Goal: Task Accomplishment & Management: Complete application form

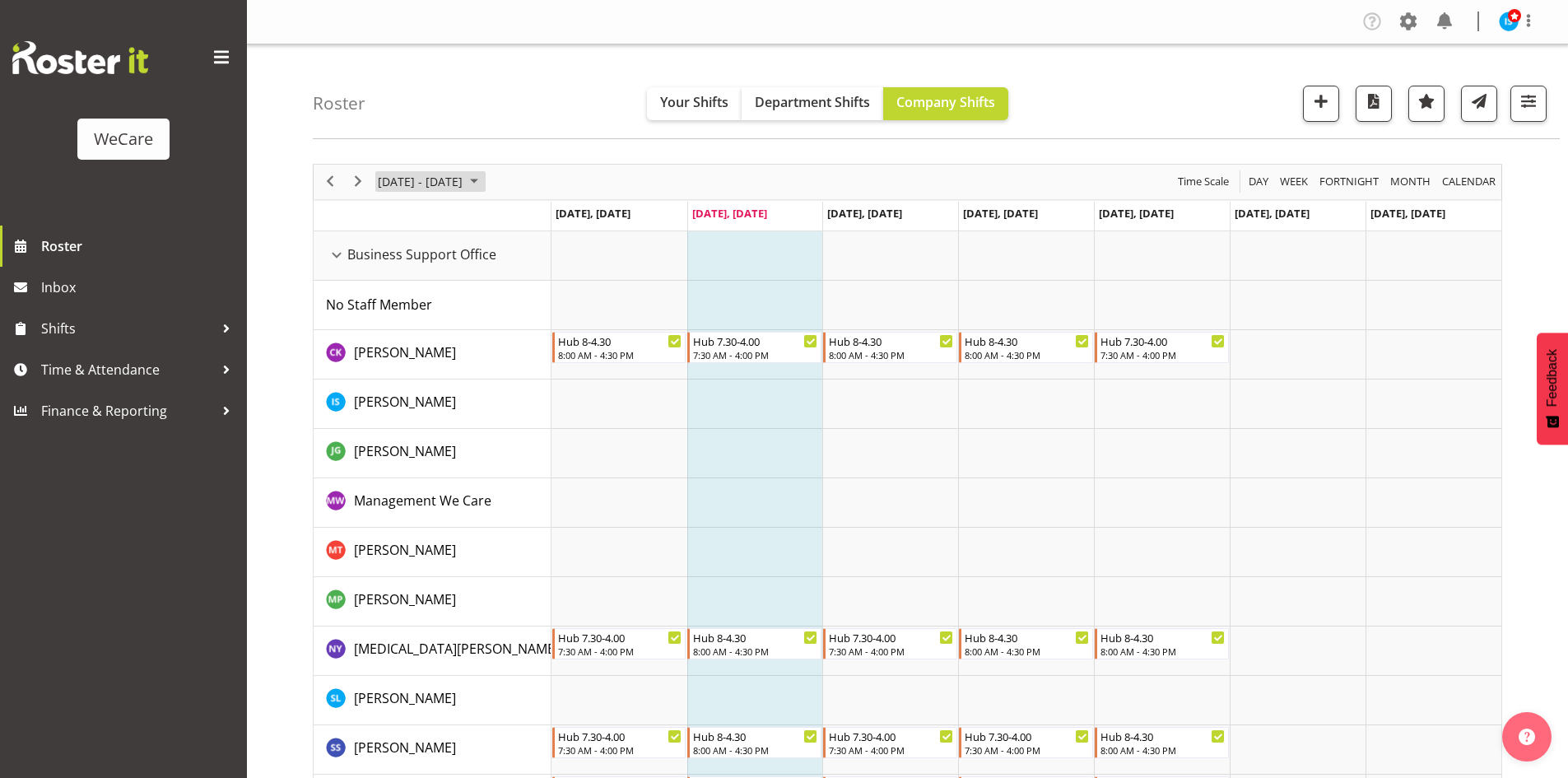
click at [428, 175] on span "Sep 29 - Oct 05, 2025" at bounding box center [420, 181] width 88 height 20
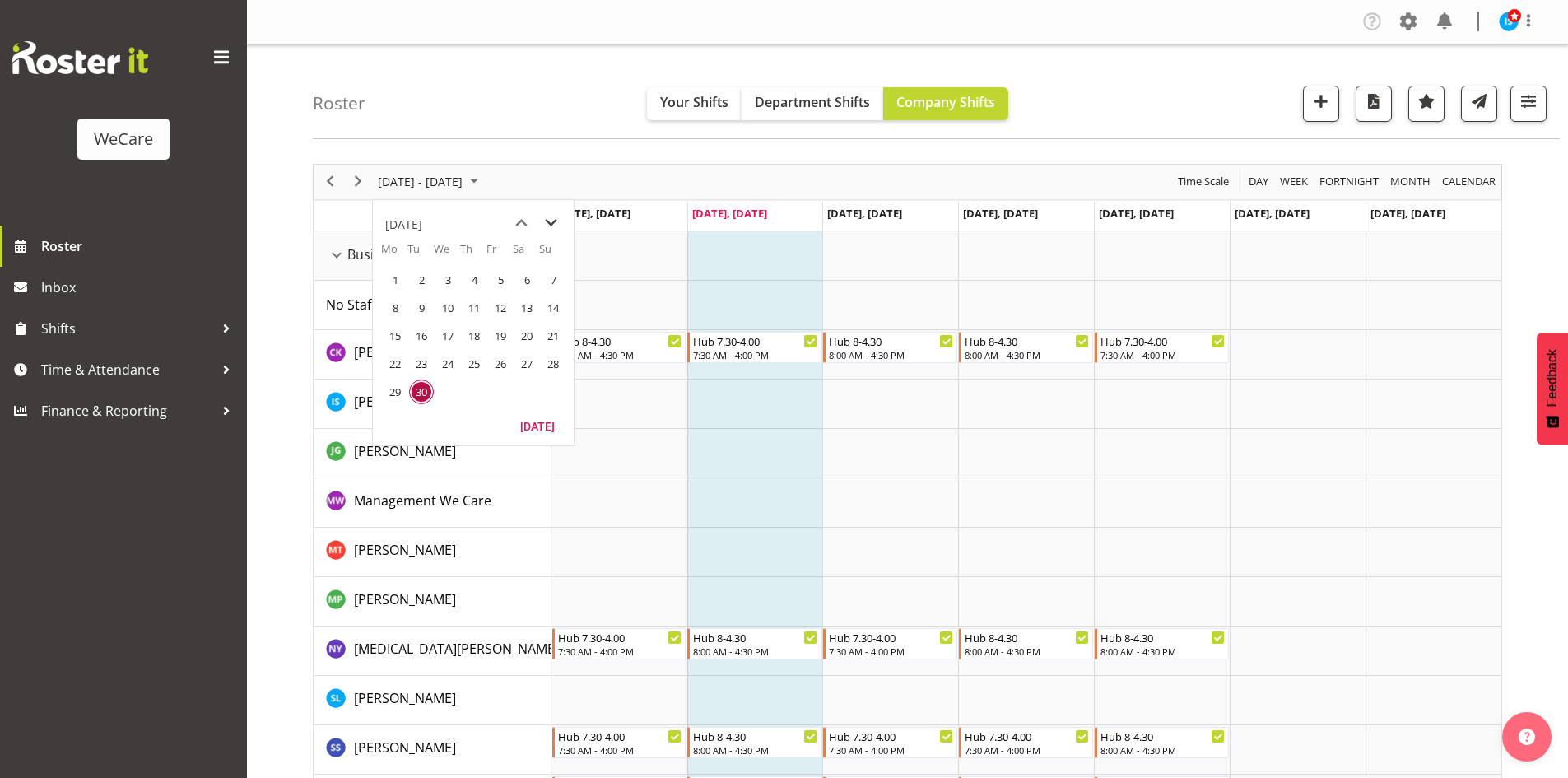
click at [543, 223] on span "next month" at bounding box center [550, 223] width 29 height 30
click at [431, 368] on span "21" at bounding box center [421, 364] width 25 height 25
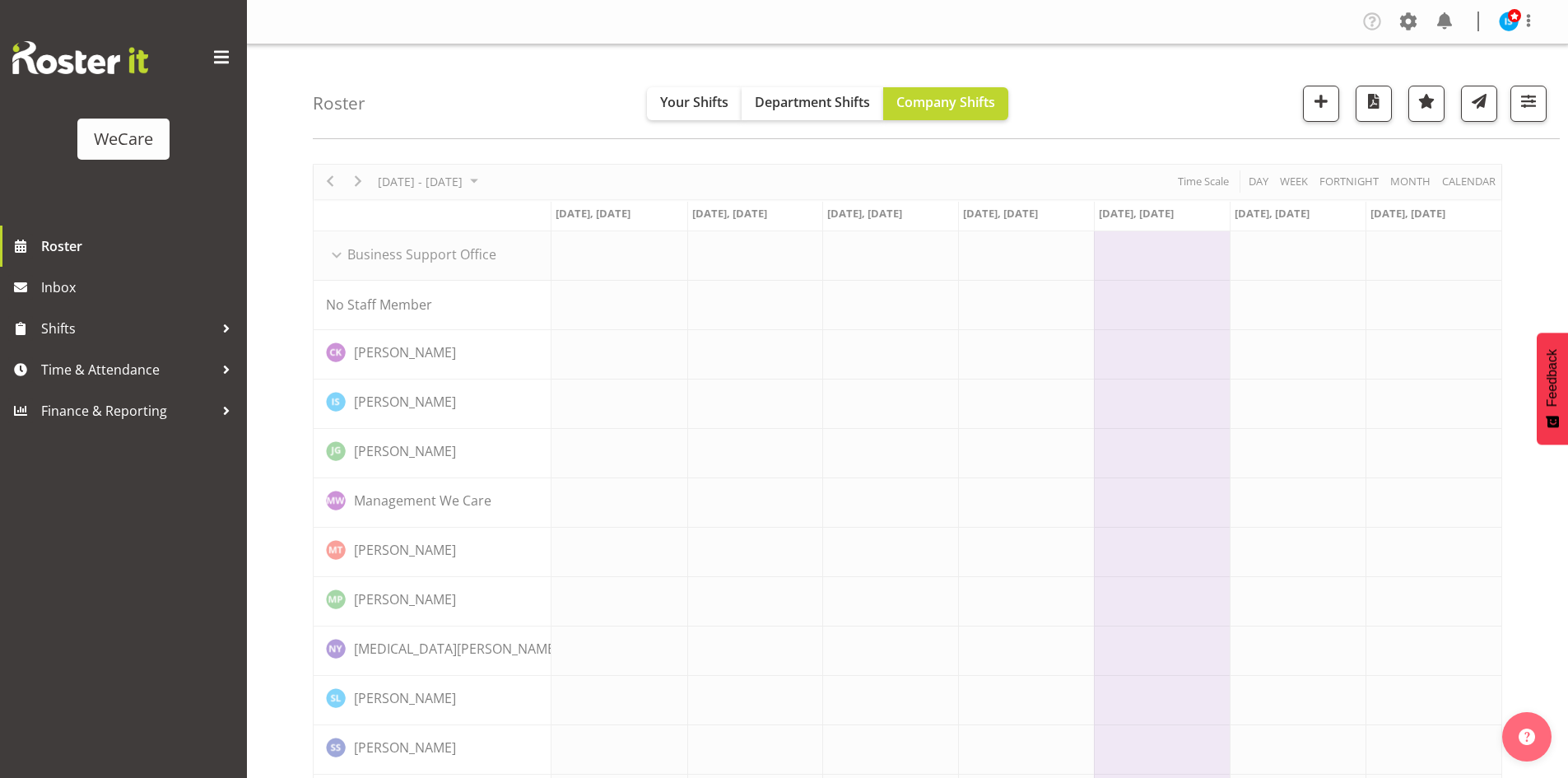
click at [1555, 104] on div "Roster Your Shifts Department Shifts Company Shifts All Locations Clear Busines…" at bounding box center [936, 92] width 1247 height 95
click at [1543, 102] on button "button" at bounding box center [1528, 103] width 36 height 36
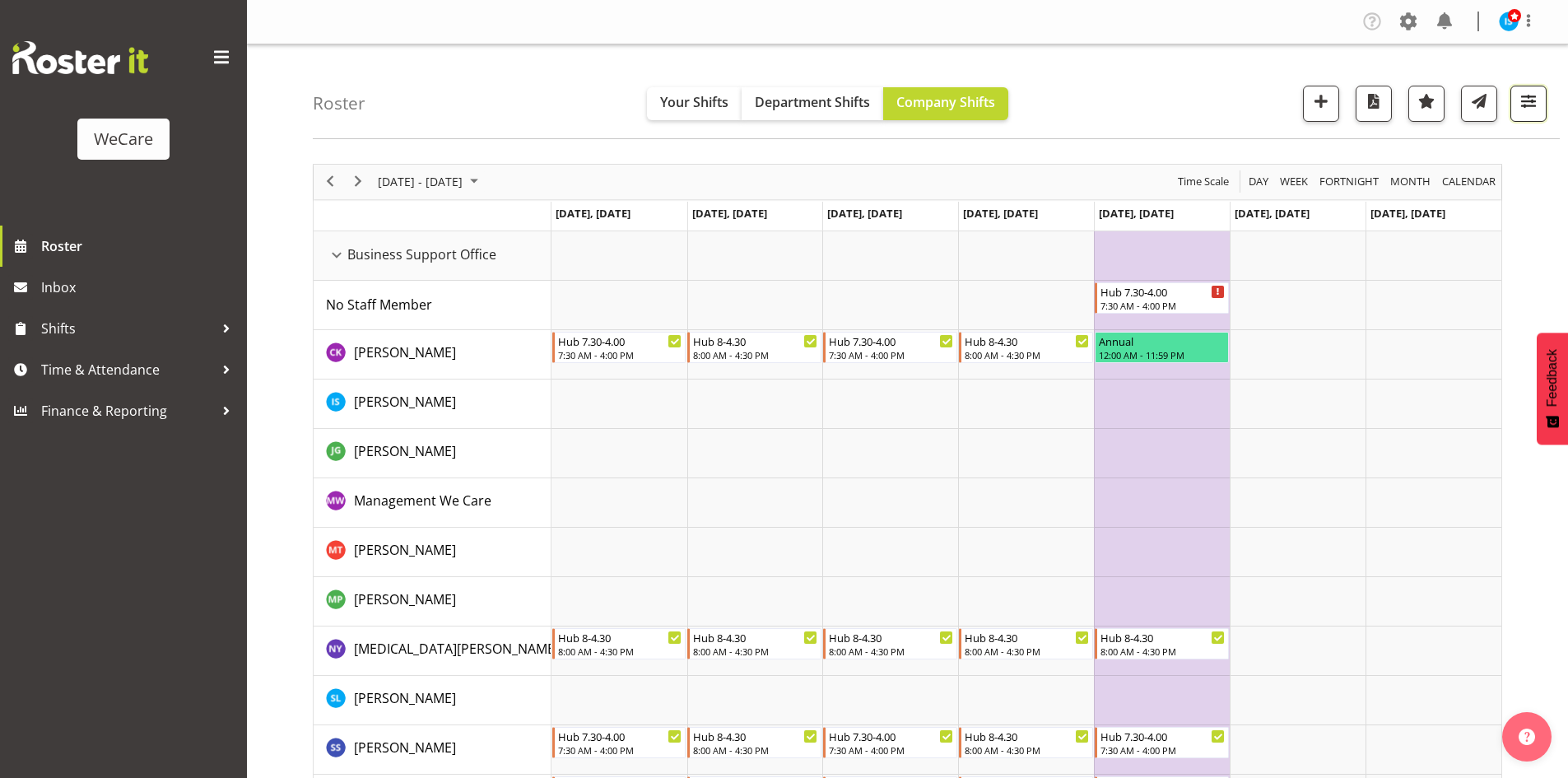
click at [1536, 110] on span "button" at bounding box center [1528, 101] width 21 height 21
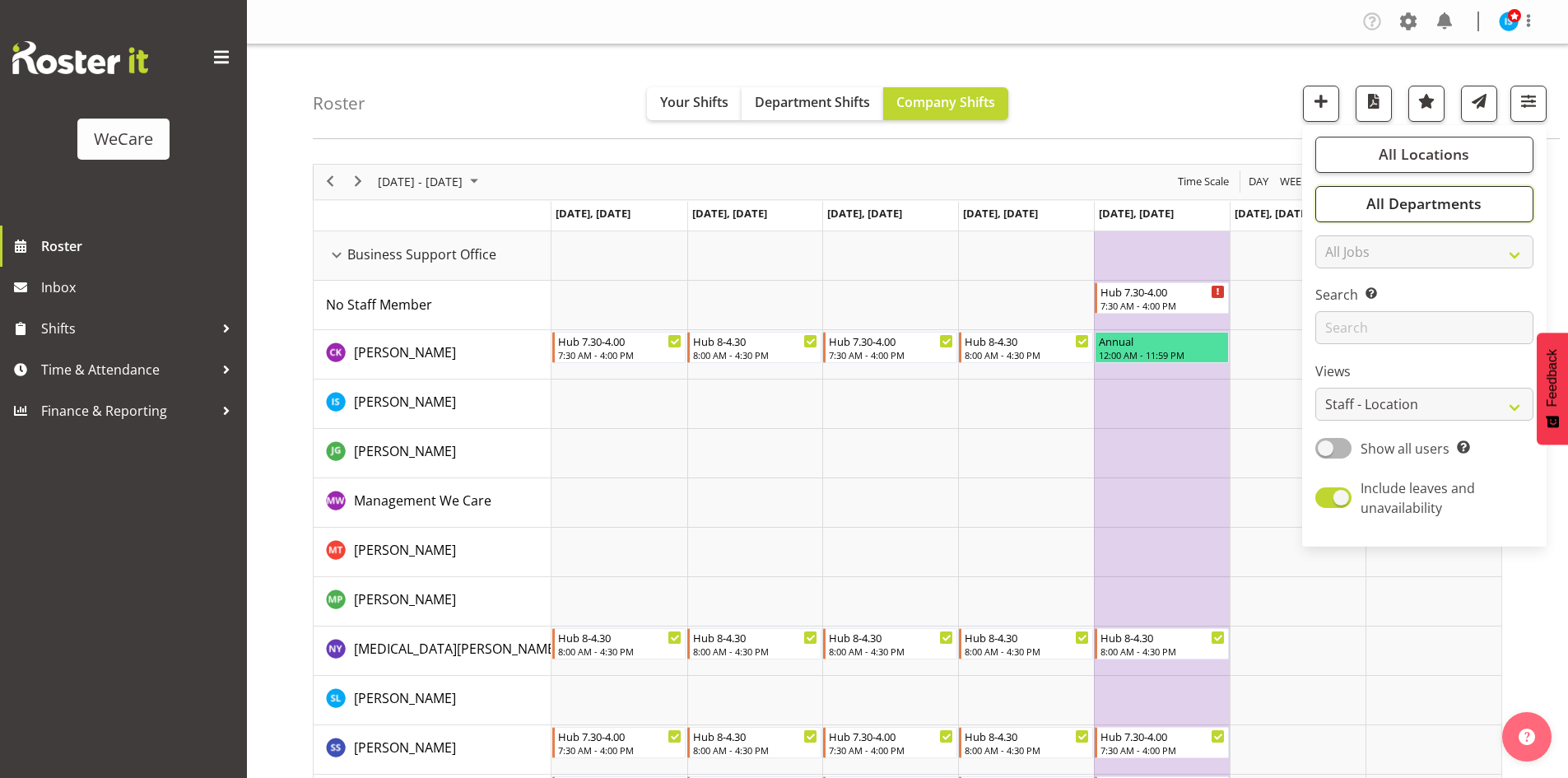
click at [1450, 205] on span "All Departments" at bounding box center [1423, 203] width 115 height 19
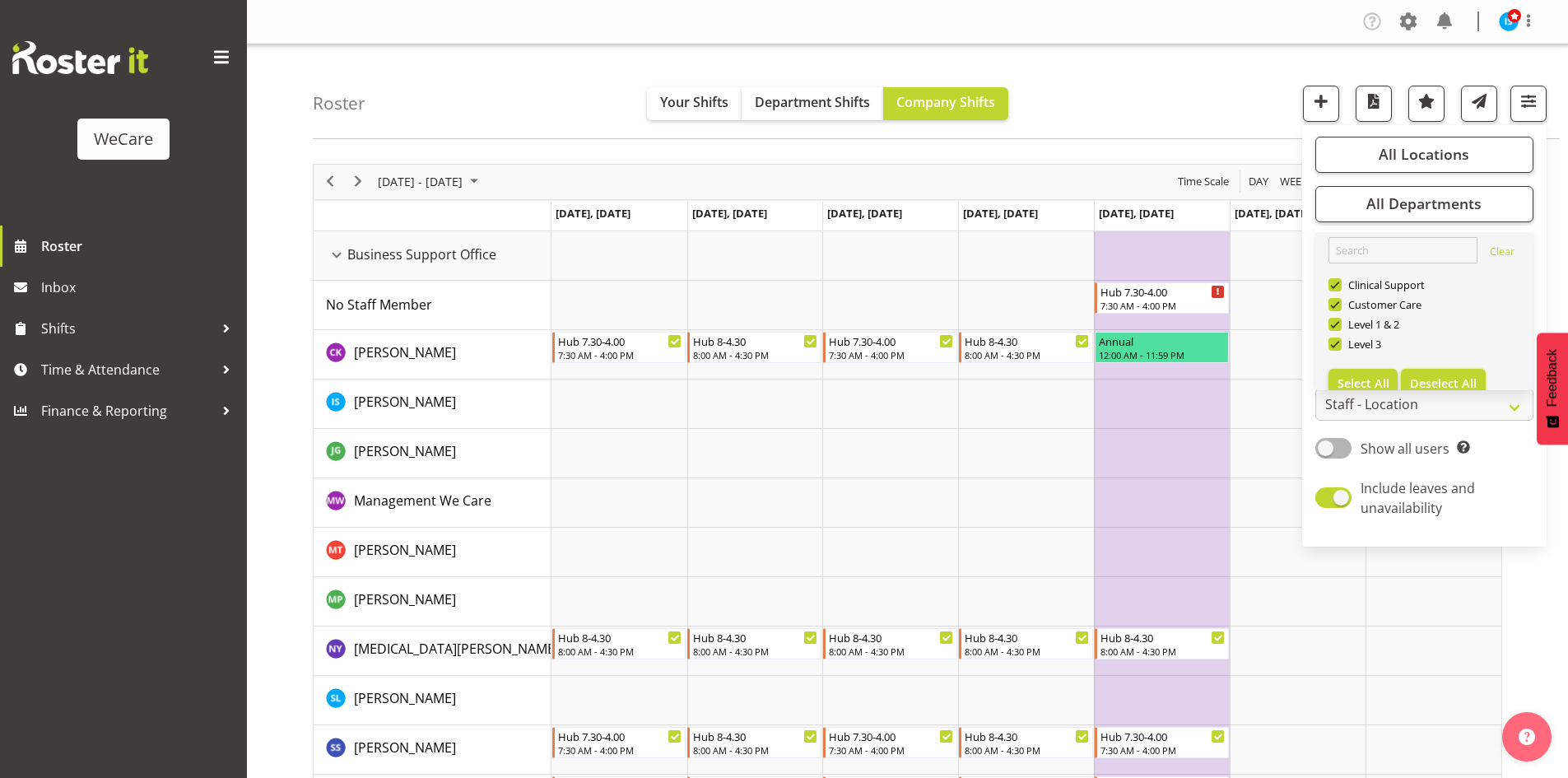
click at [1478, 375] on button "Deselect All" at bounding box center [1443, 384] width 85 height 30
checkbox input "false"
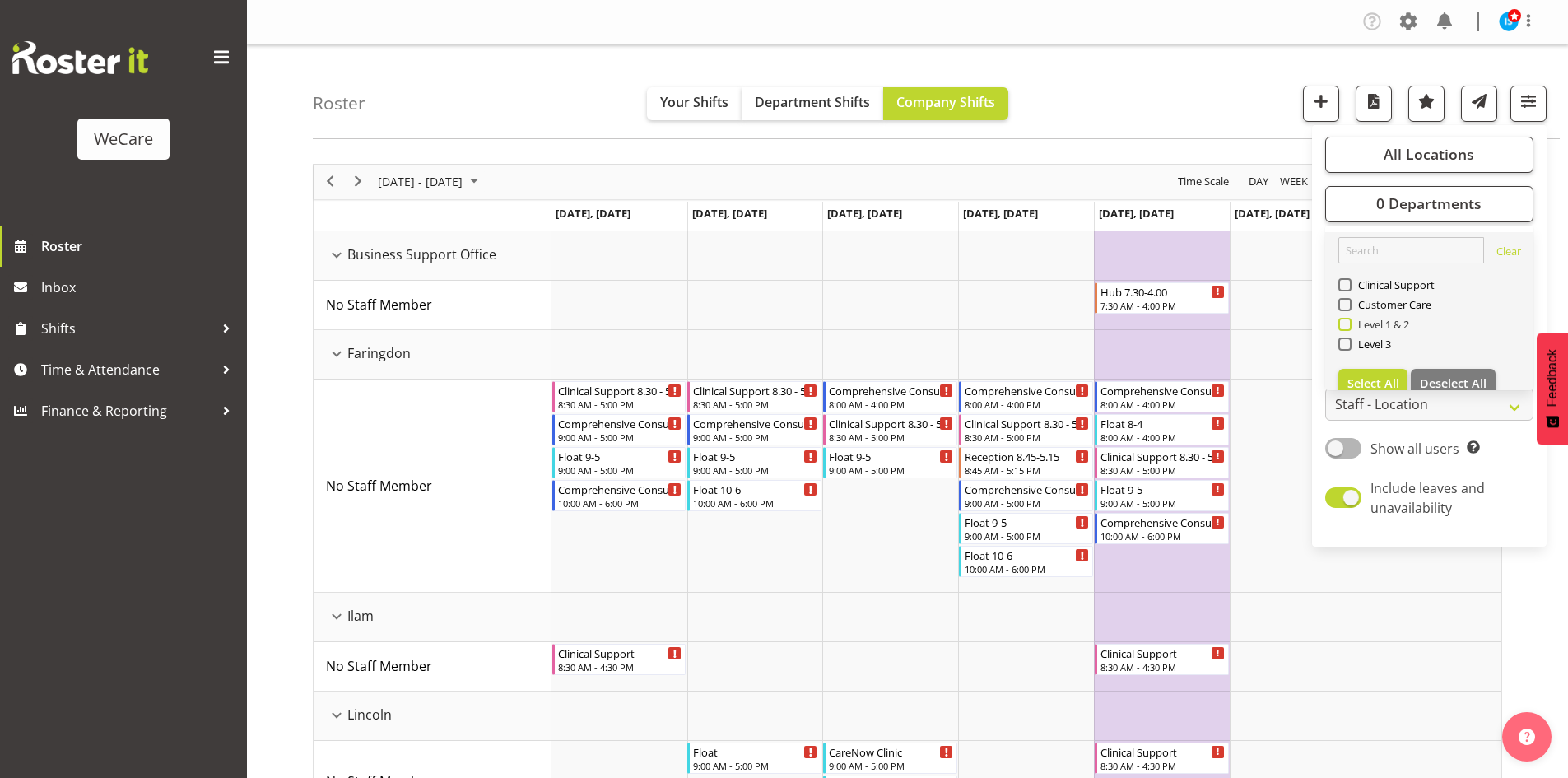
click at [1370, 322] on span "Level 1 & 2" at bounding box center [1380, 324] width 59 height 13
click at [1349, 322] on input "Level 1 & 2" at bounding box center [1343, 324] width 11 height 11
checkbox input "true"
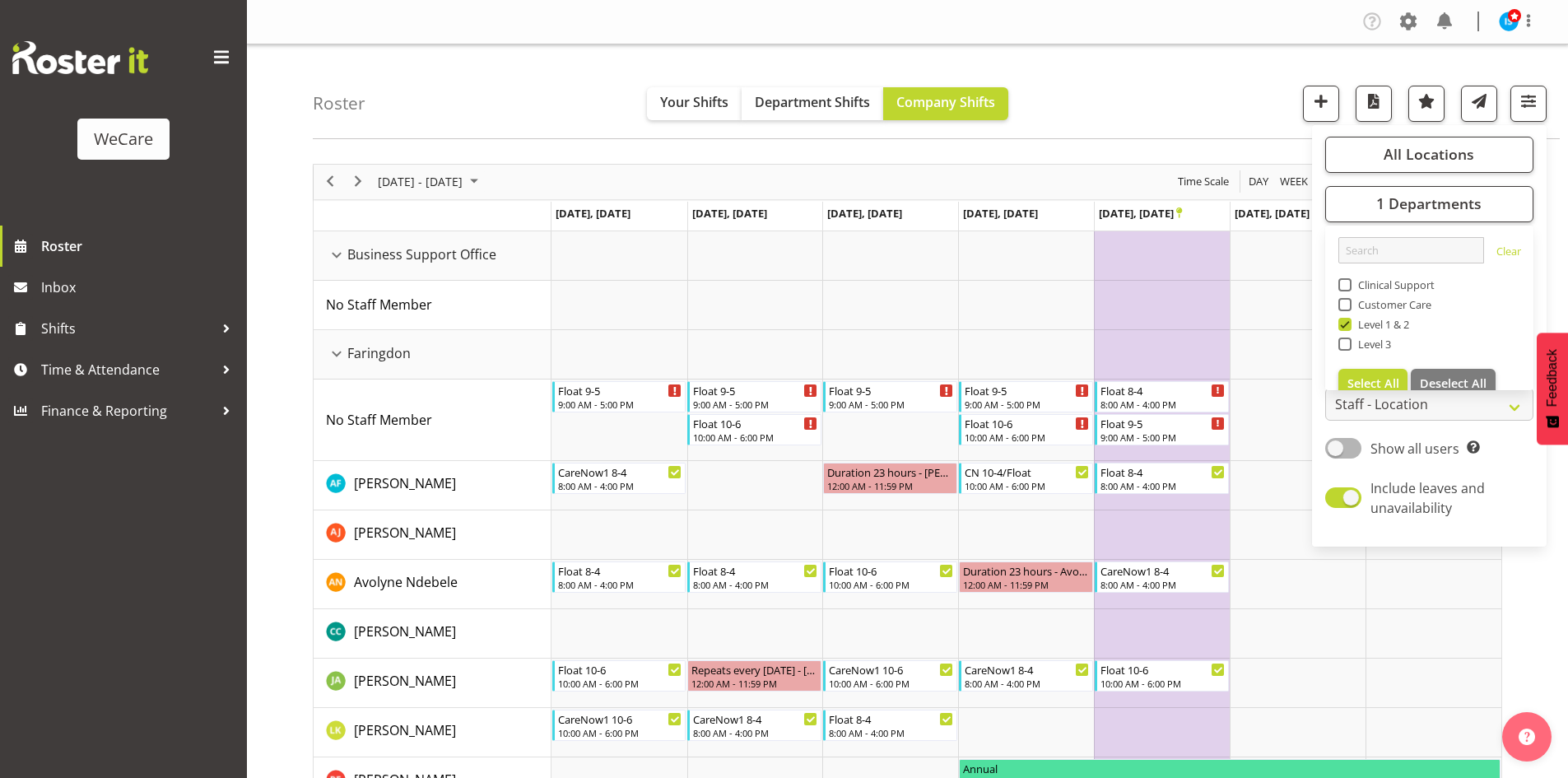
click at [1110, 60] on div "Roster Your Shifts Department Shifts Company Shifts All Locations Clear Busines…" at bounding box center [936, 92] width 1247 height 95
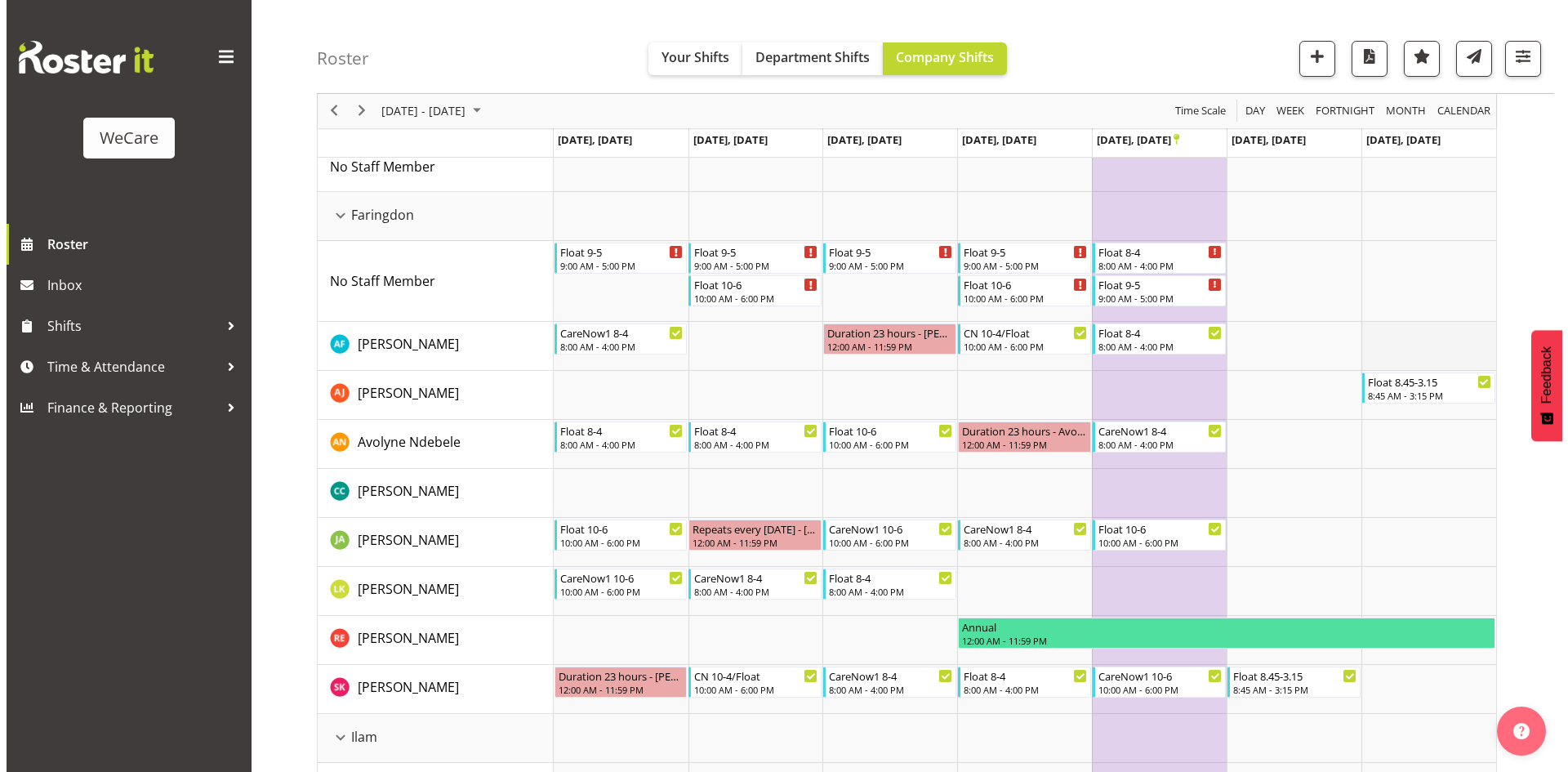
scroll to position [163, 0]
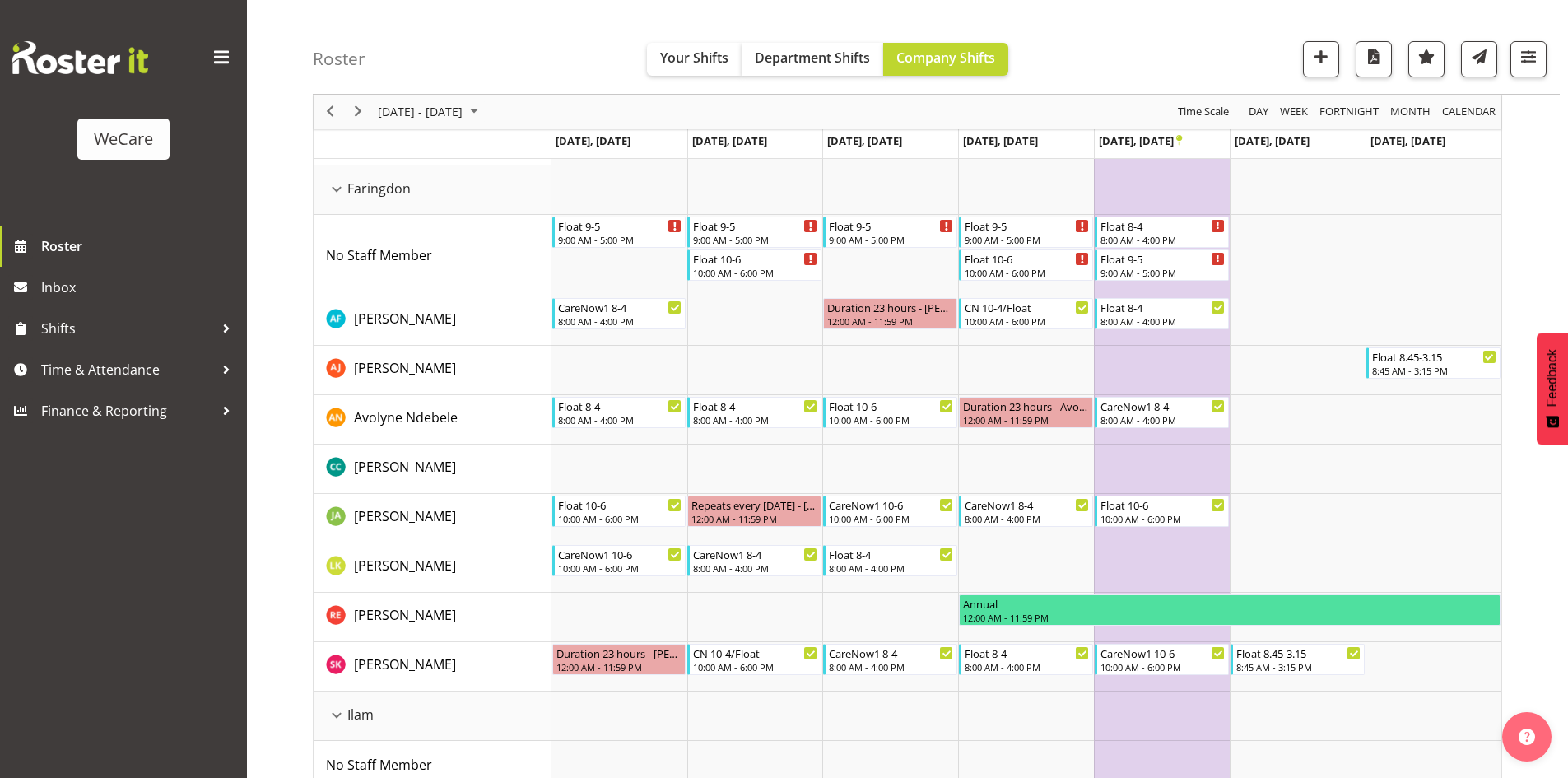
drag, startPoint x: 1131, startPoint y: 493, endPoint x: 1137, endPoint y: 249, distance: 244.1
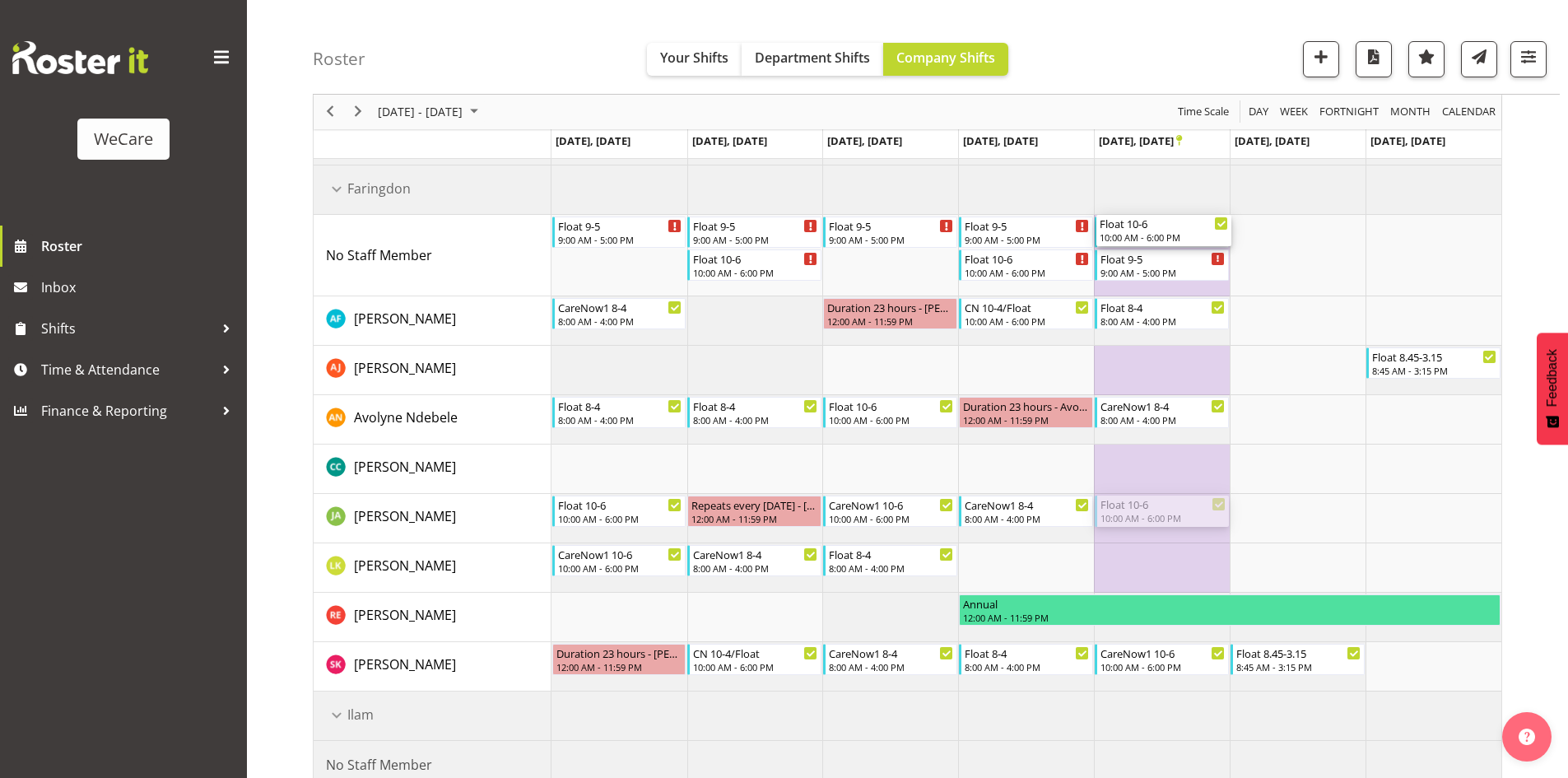
drag, startPoint x: 1146, startPoint y: 515, endPoint x: 1152, endPoint y: 233, distance: 282.1
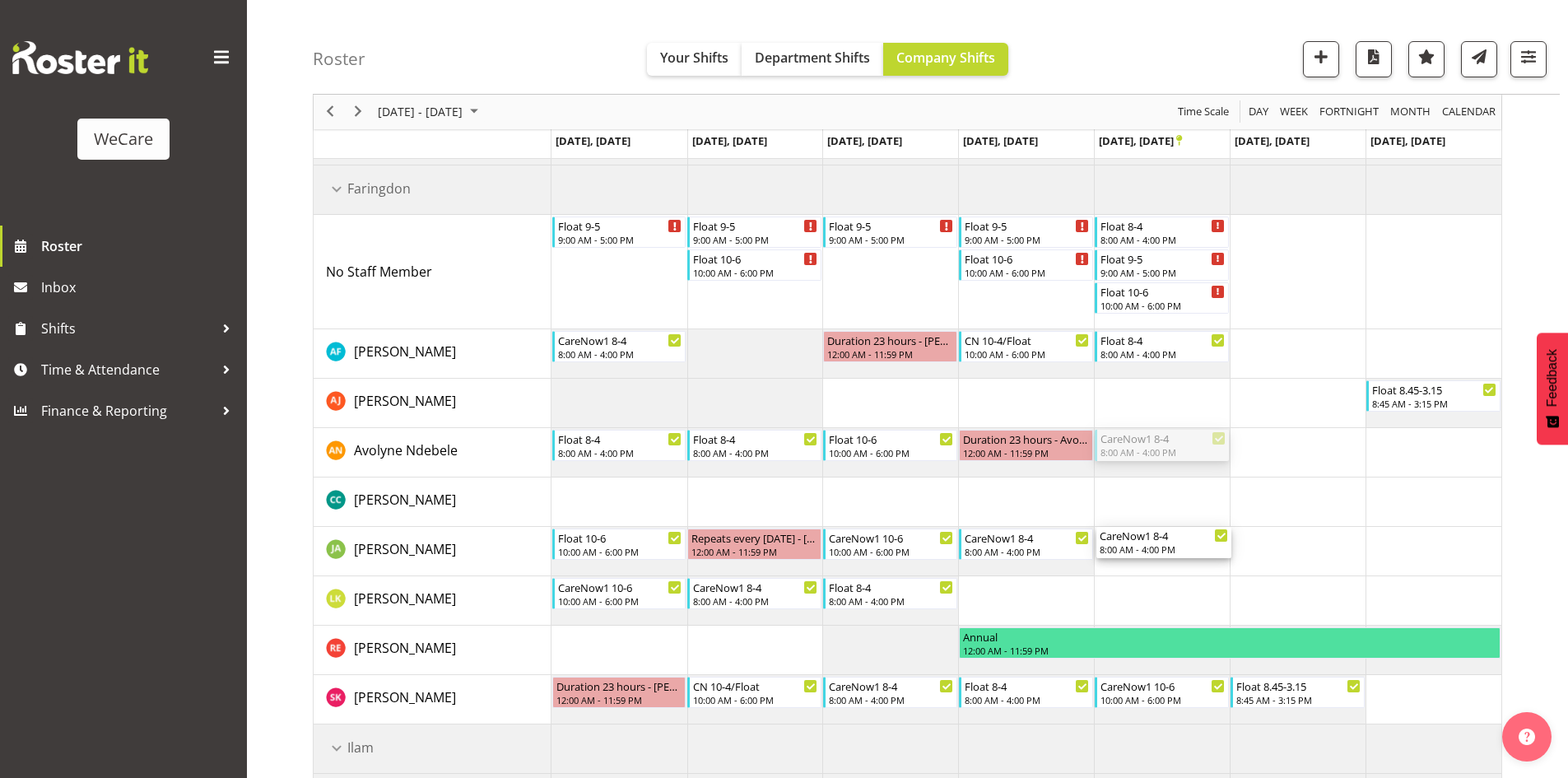
drag, startPoint x: 1162, startPoint y: 437, endPoint x: 1155, endPoint y: 532, distance: 95.3
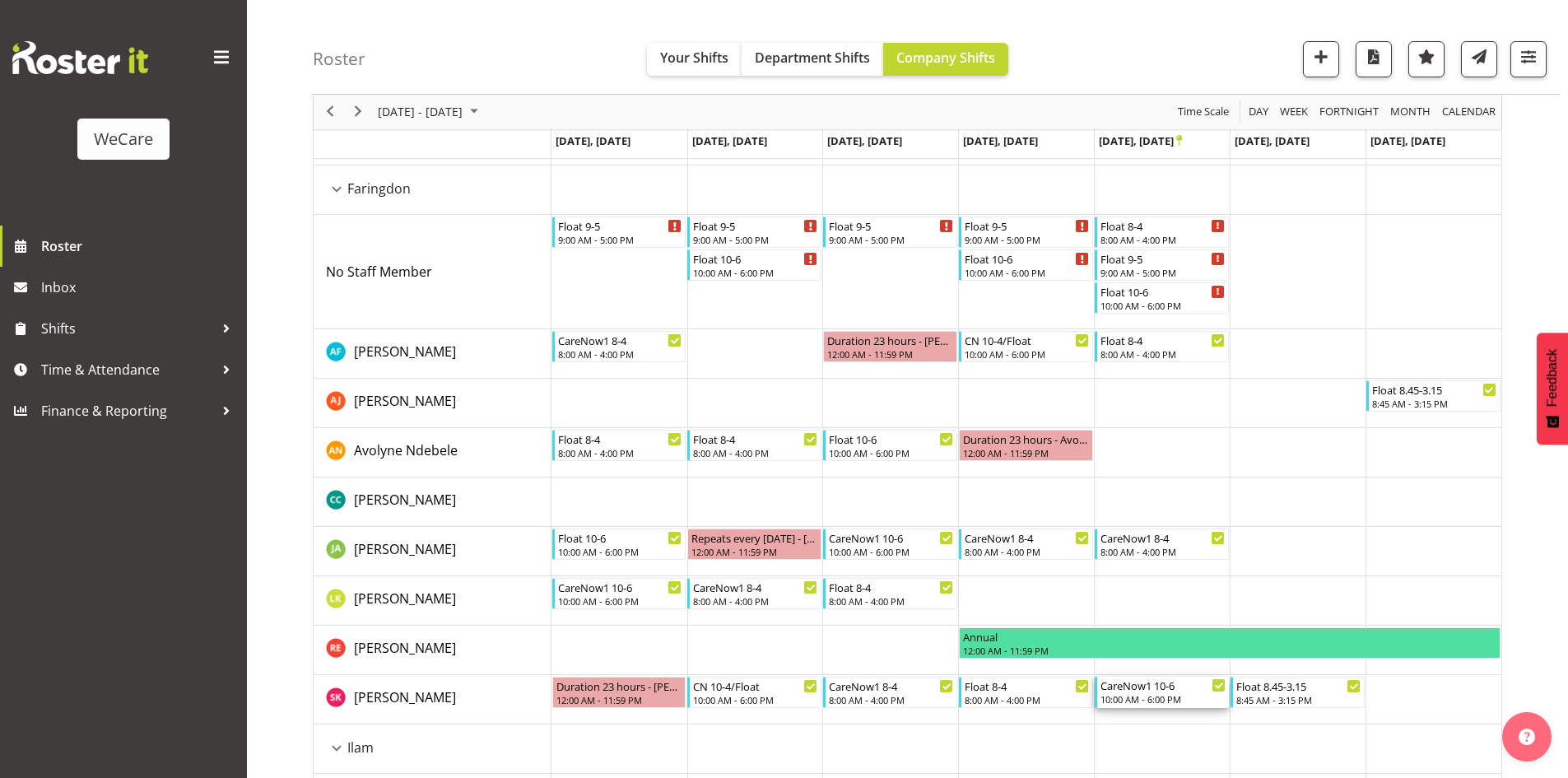
click at [1188, 691] on div "CareNow1 10-6" at bounding box center [1162, 685] width 125 height 17
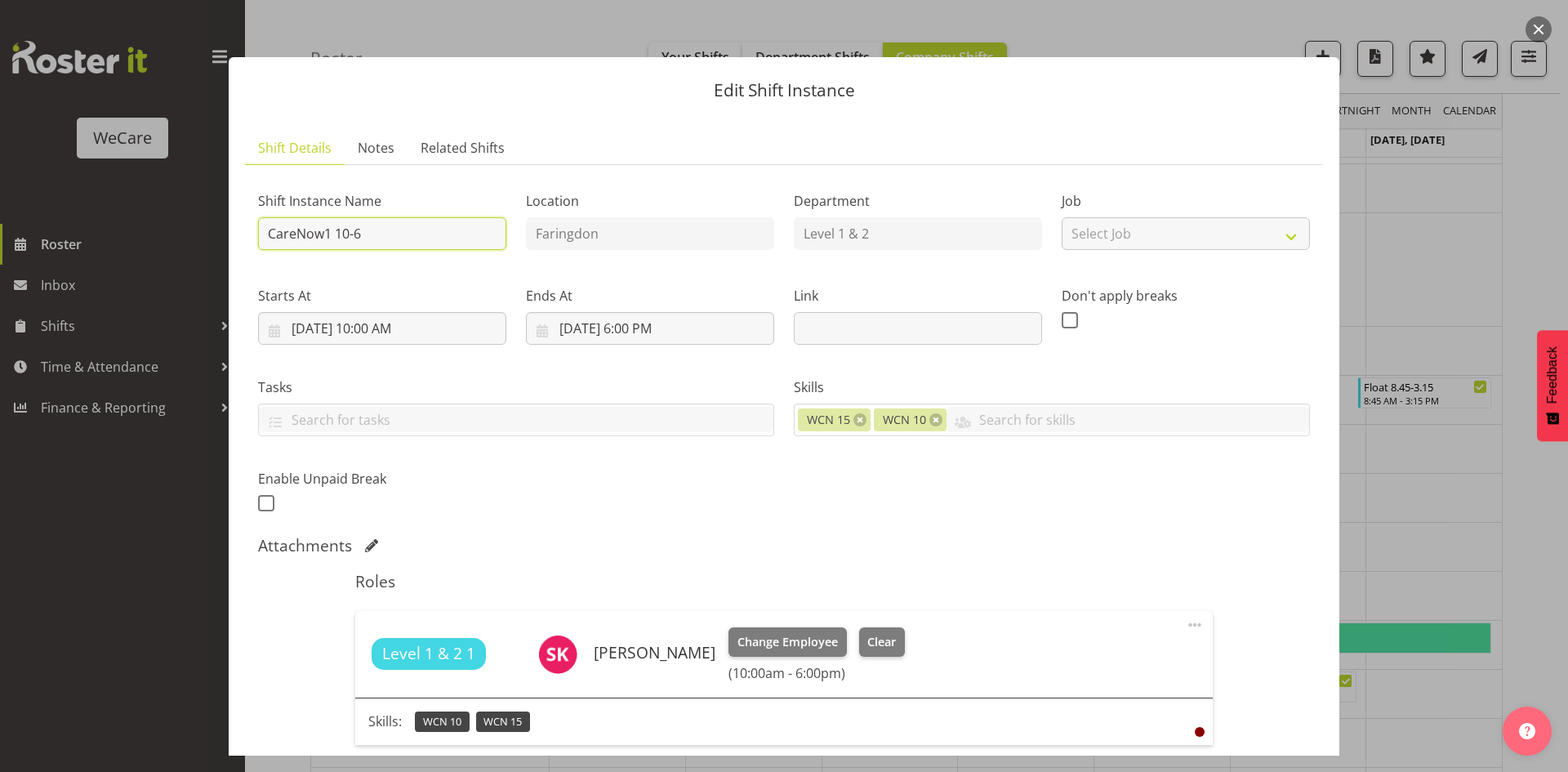
drag, startPoint x: 421, startPoint y: 230, endPoint x: 0, endPoint y: 221, distance: 421.1
click at [0, 224] on div "Edit Shift Instance Shift Details Notes Related Shifts Shift Instance Name Care…" at bounding box center [784, 386] width 1568 height 772
type input "CN 10-4/Float"
click at [659, 464] on div "Shift Instance Name CN 10-4/Float Location Faringdon Department Level 1 & 2 Job…" at bounding box center [784, 347] width 1071 height 358
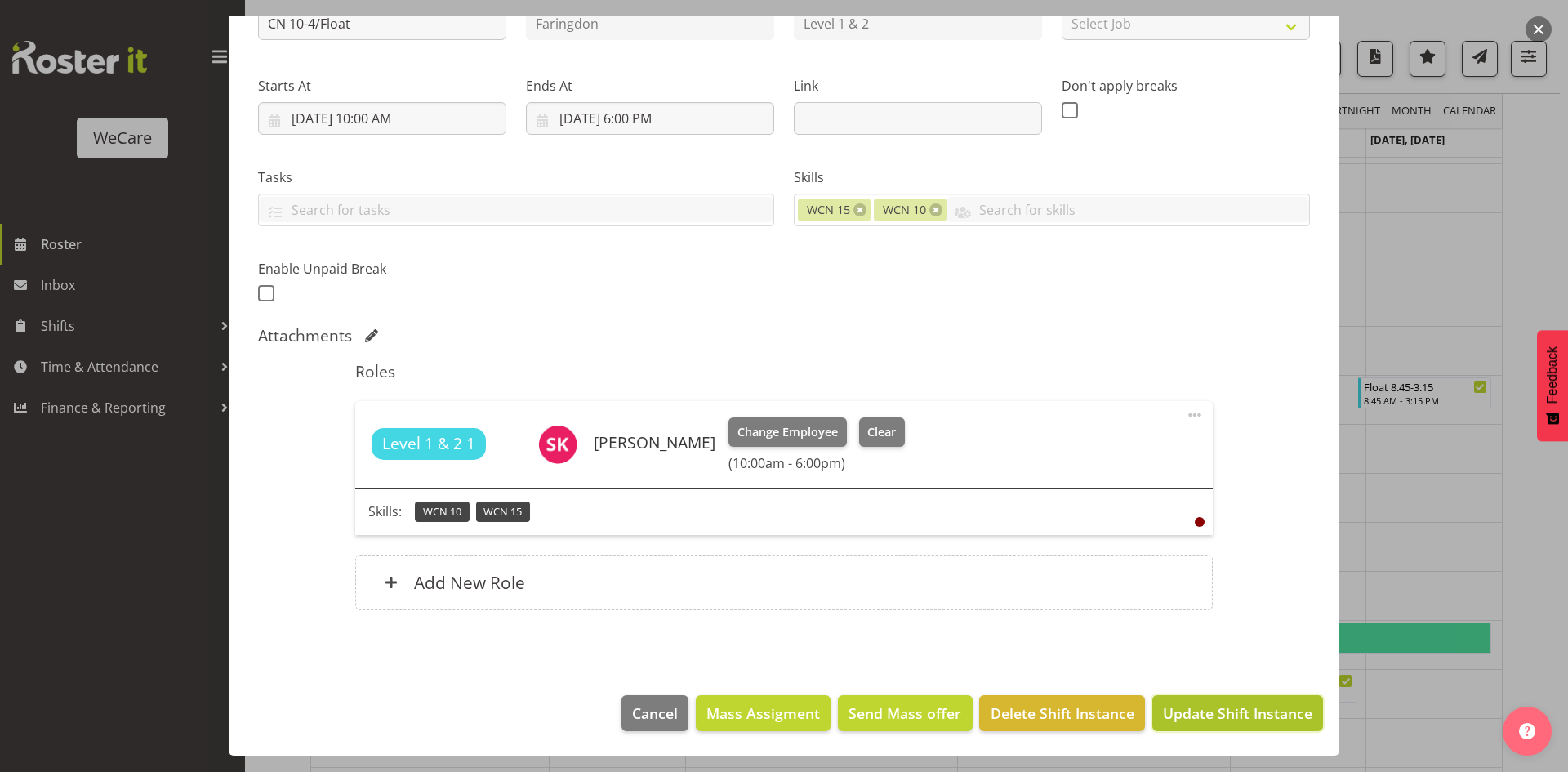
click at [1216, 717] on span "Update Shift Instance" at bounding box center [1238, 713] width 150 height 21
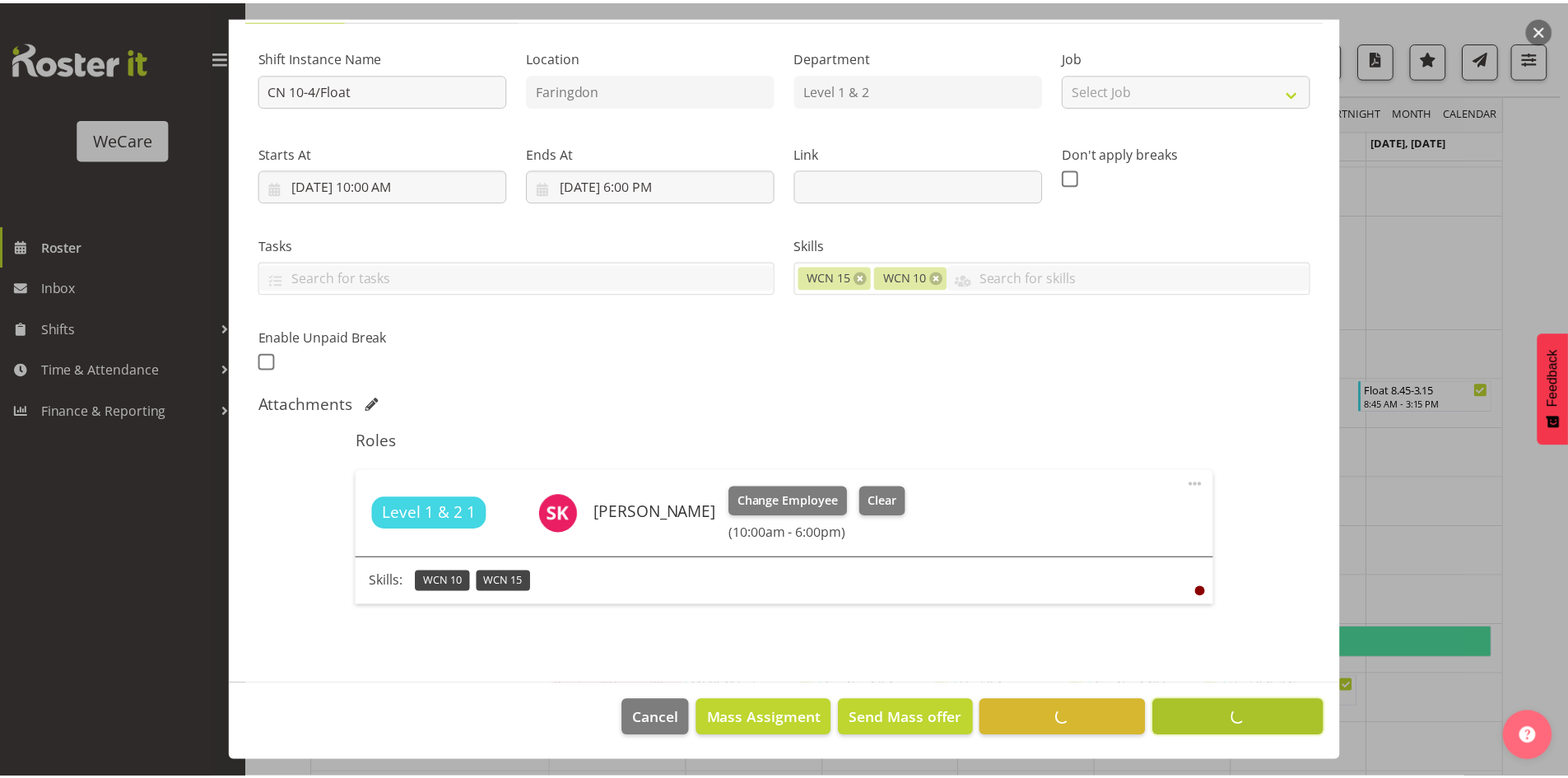
scroll to position [146, 0]
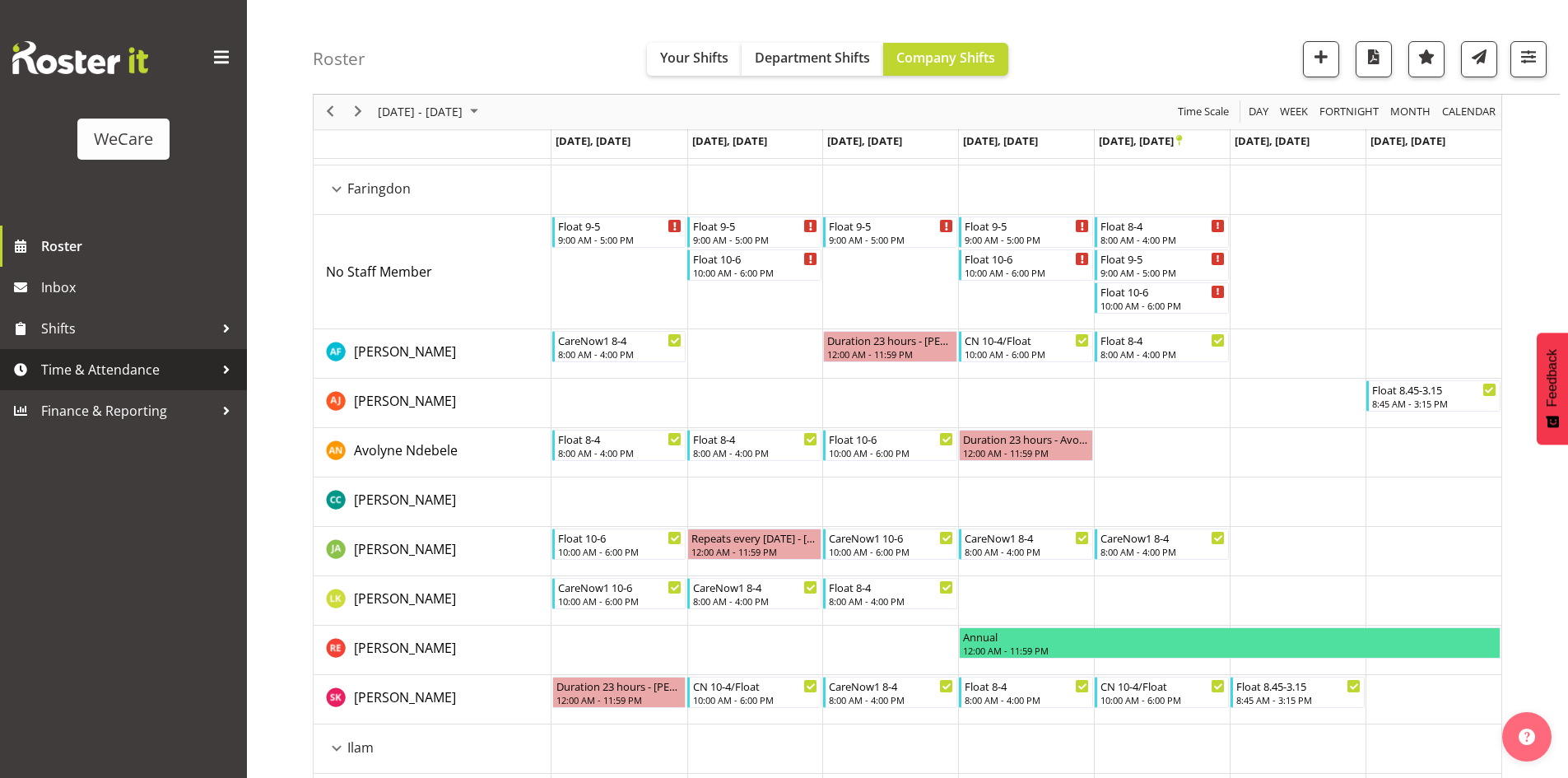
click at [157, 371] on span "Time & Attendance" at bounding box center [127, 370] width 173 height 25
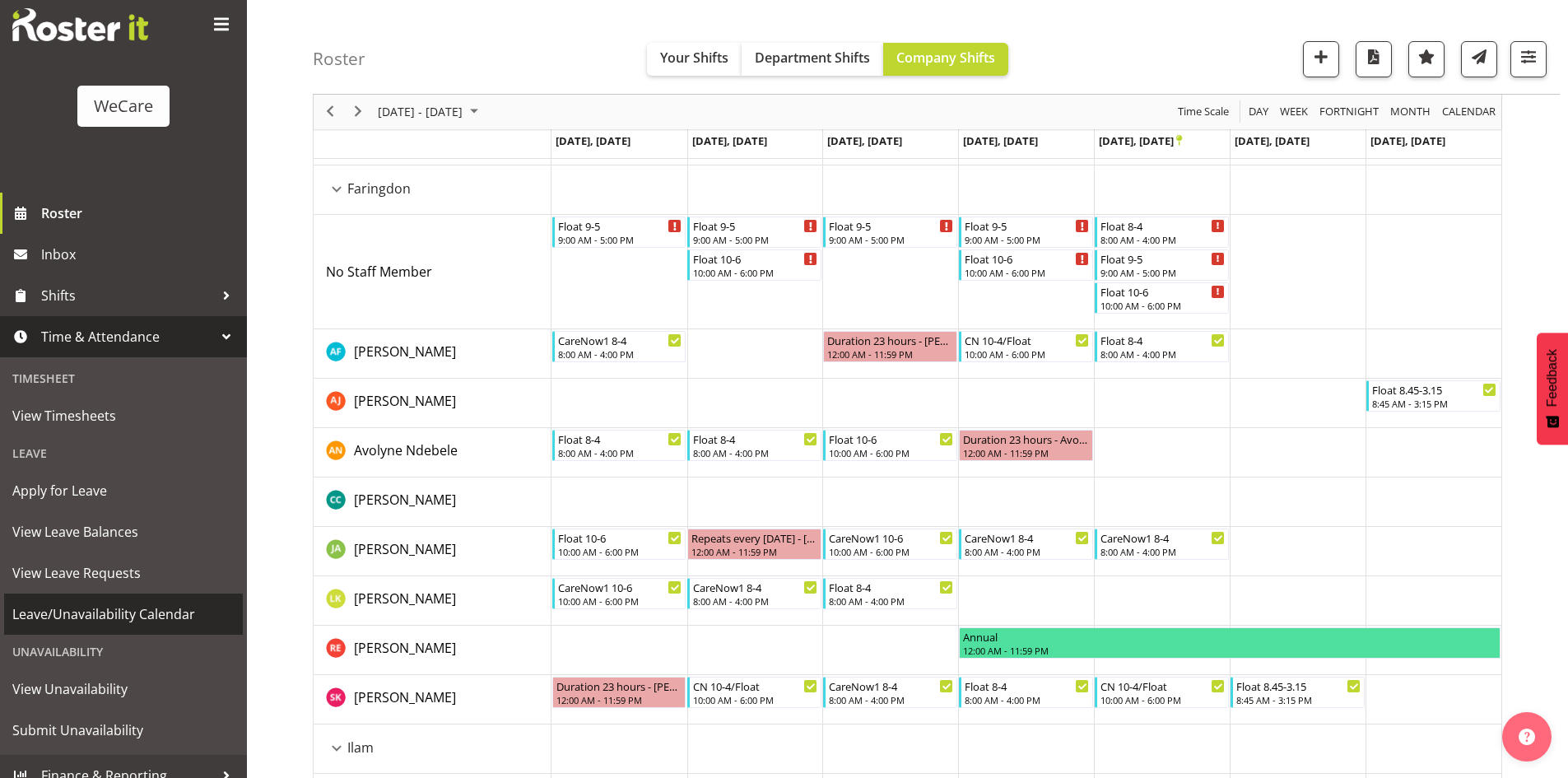
scroll to position [51, 0]
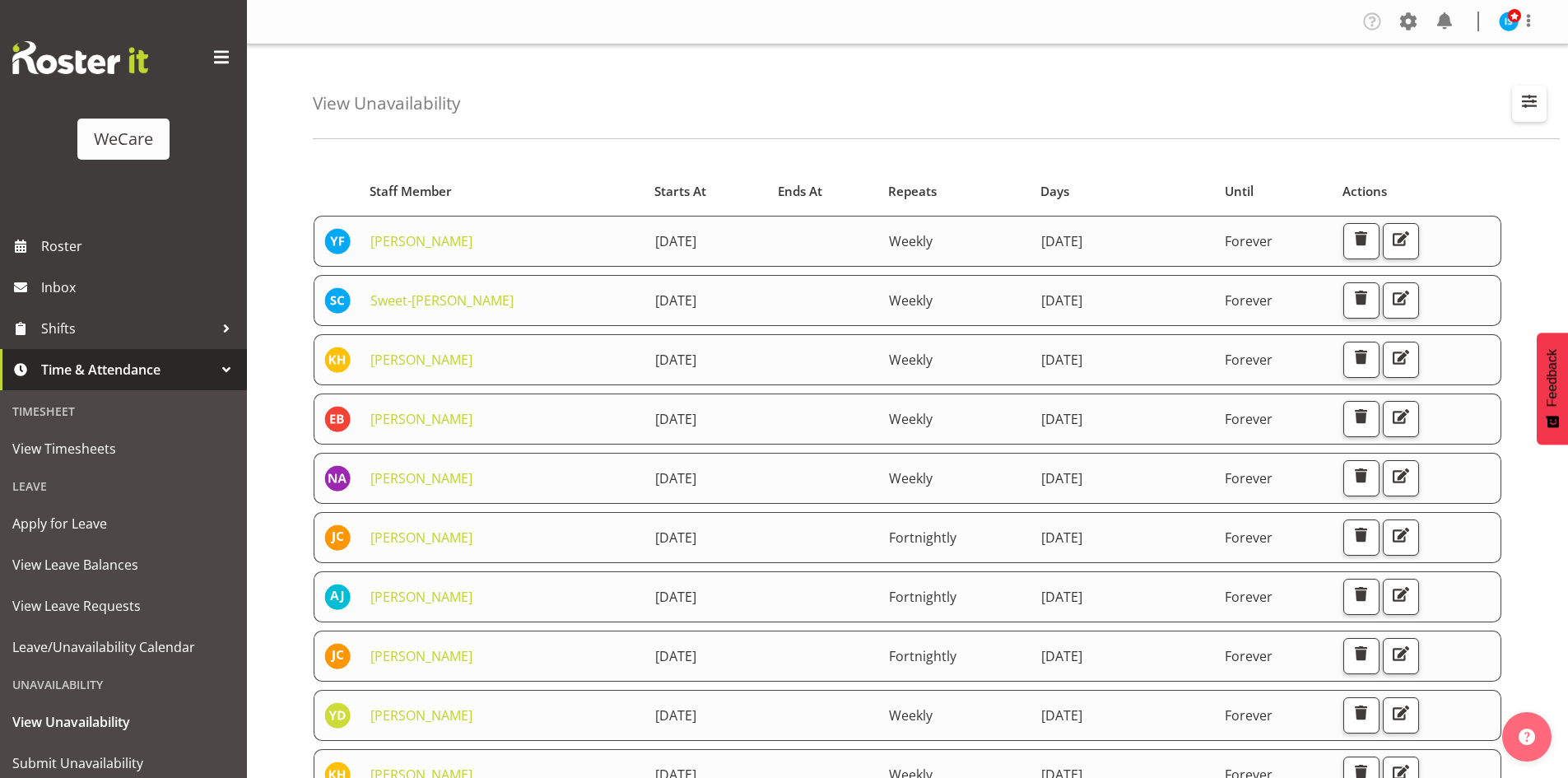
click at [1534, 104] on span "button" at bounding box center [1529, 101] width 21 height 21
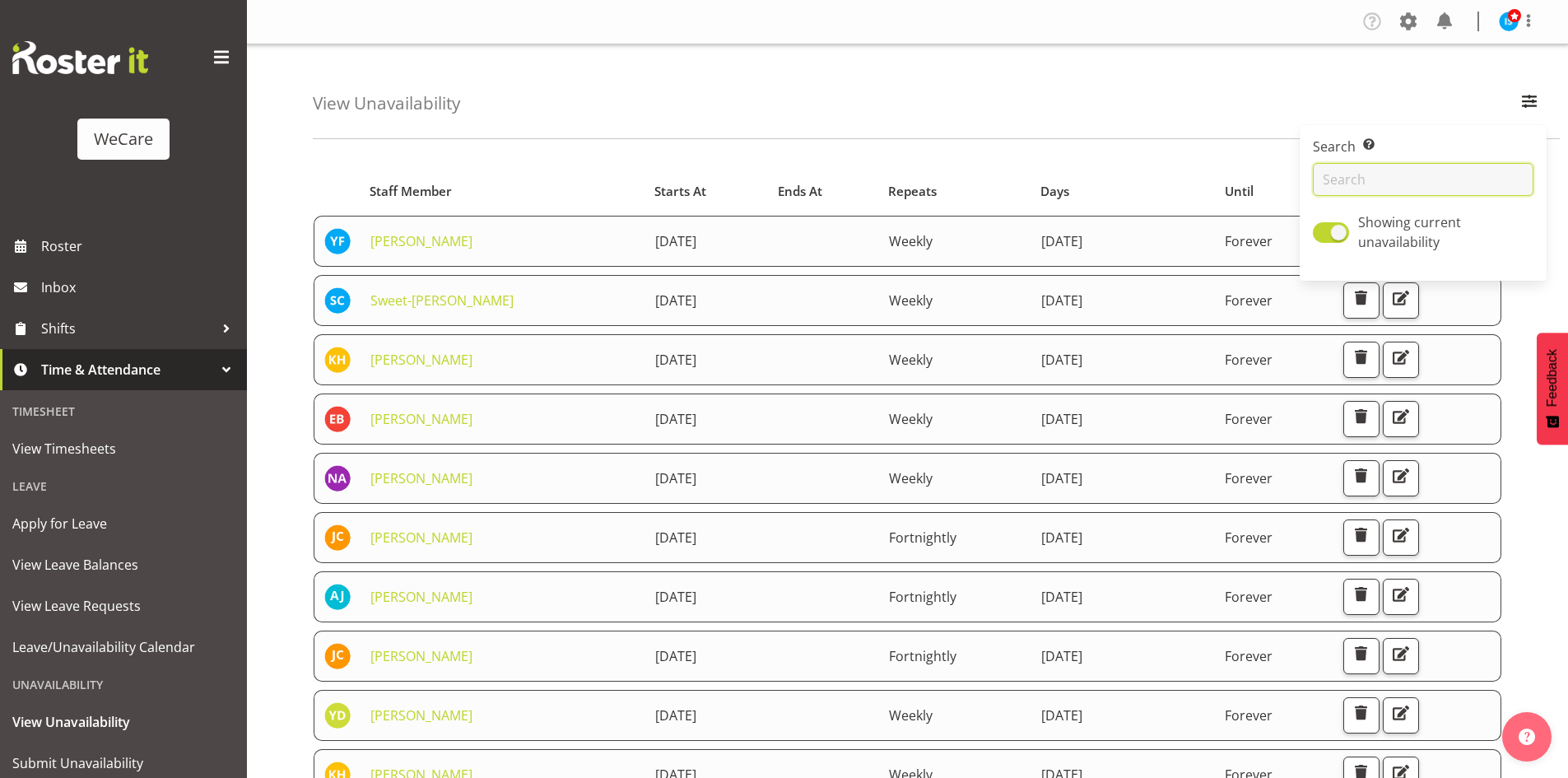
click at [1389, 186] on input "text" at bounding box center [1422, 179] width 220 height 32
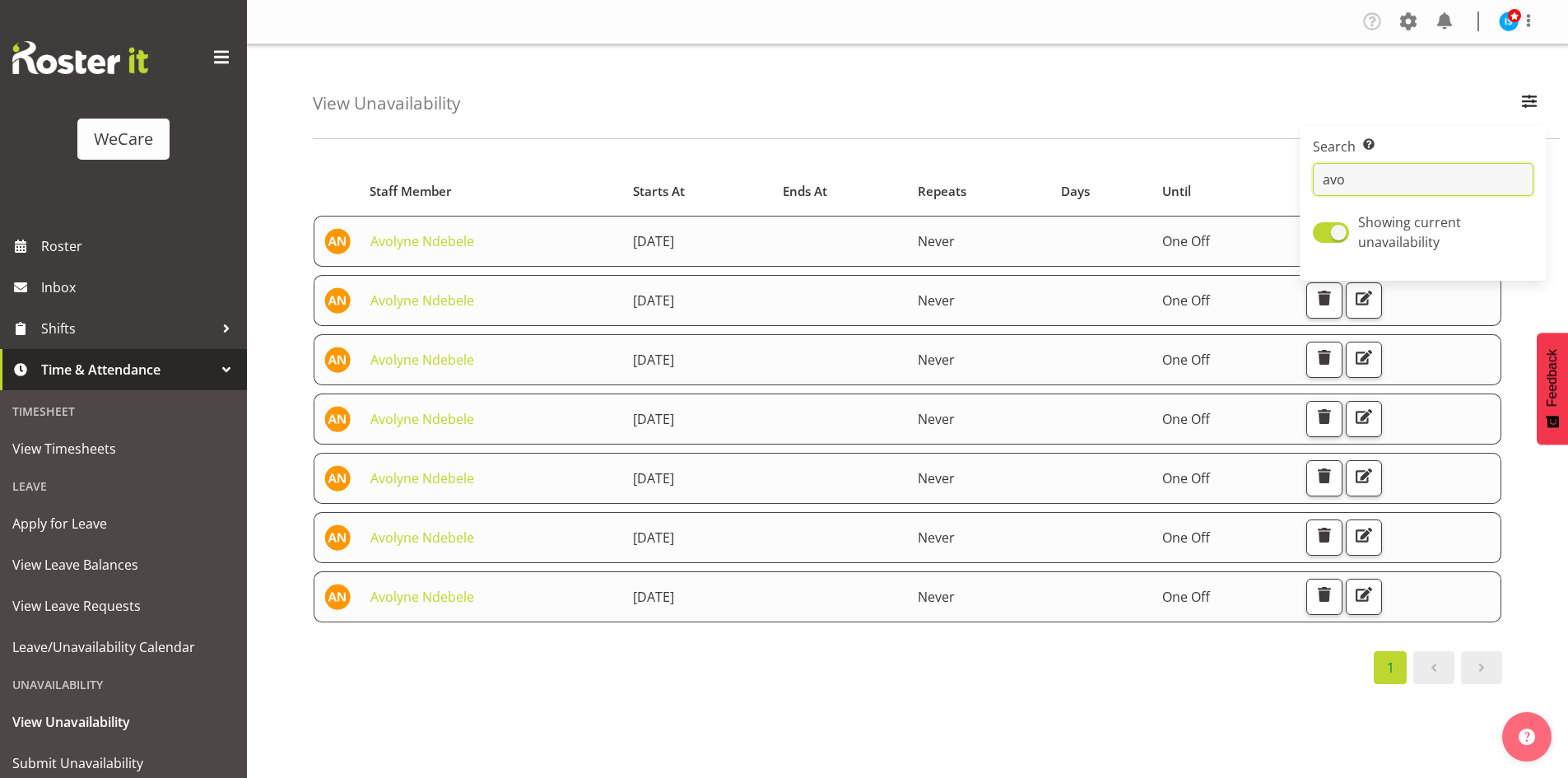
type input "avo"
click at [736, 134] on div "View Unavailability Search Search for a particular employee avo Showing current…" at bounding box center [936, 92] width 1247 height 95
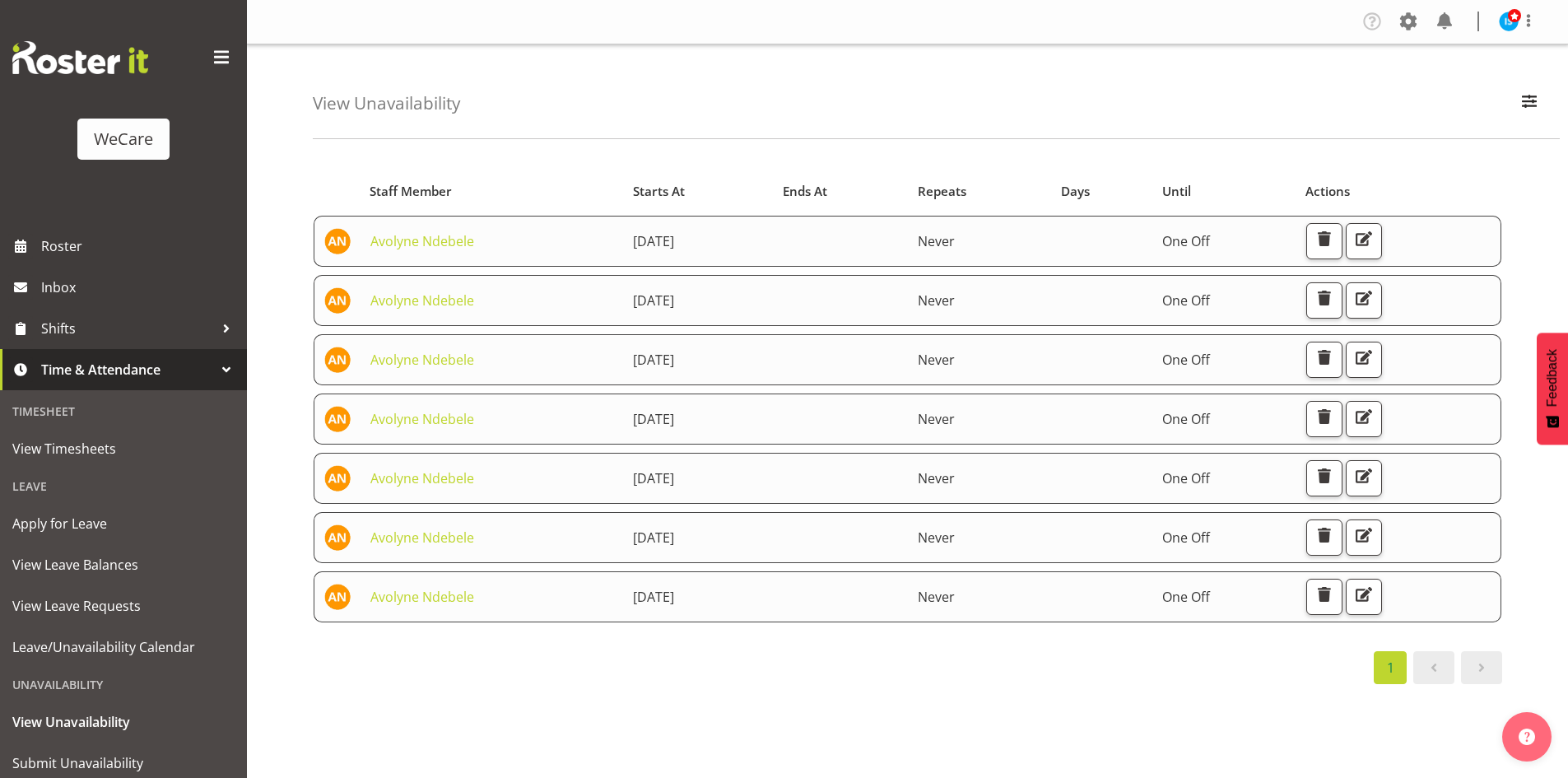
click at [691, 313] on td "23rd October 2025" at bounding box center [699, 300] width 151 height 51
click at [1335, 302] on span "button" at bounding box center [1324, 298] width 21 height 21
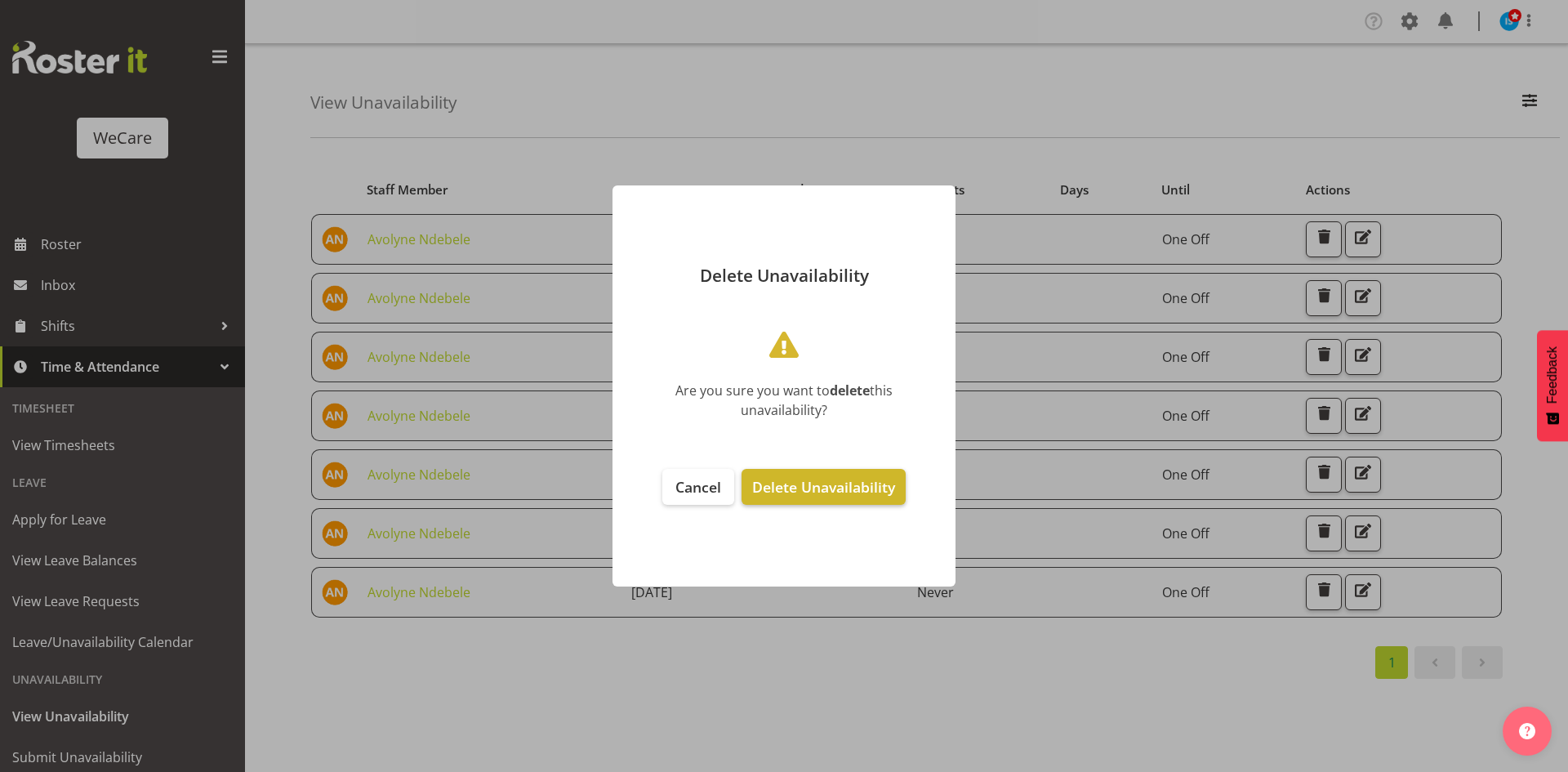
click at [839, 480] on span "Delete Unavailability" at bounding box center [823, 486] width 143 height 19
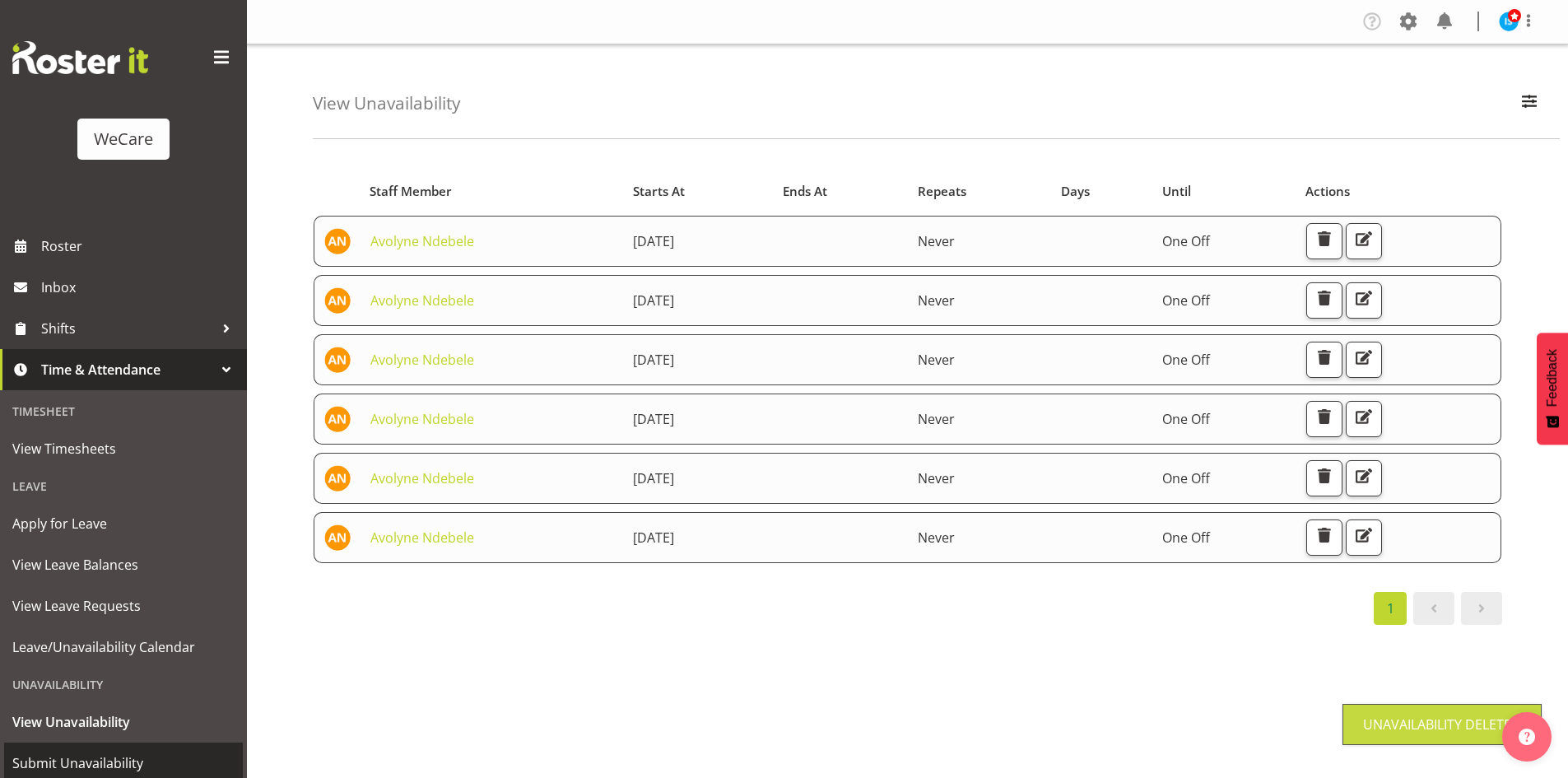
click at [90, 753] on span "Submit Unavailability" at bounding box center [123, 763] width 222 height 25
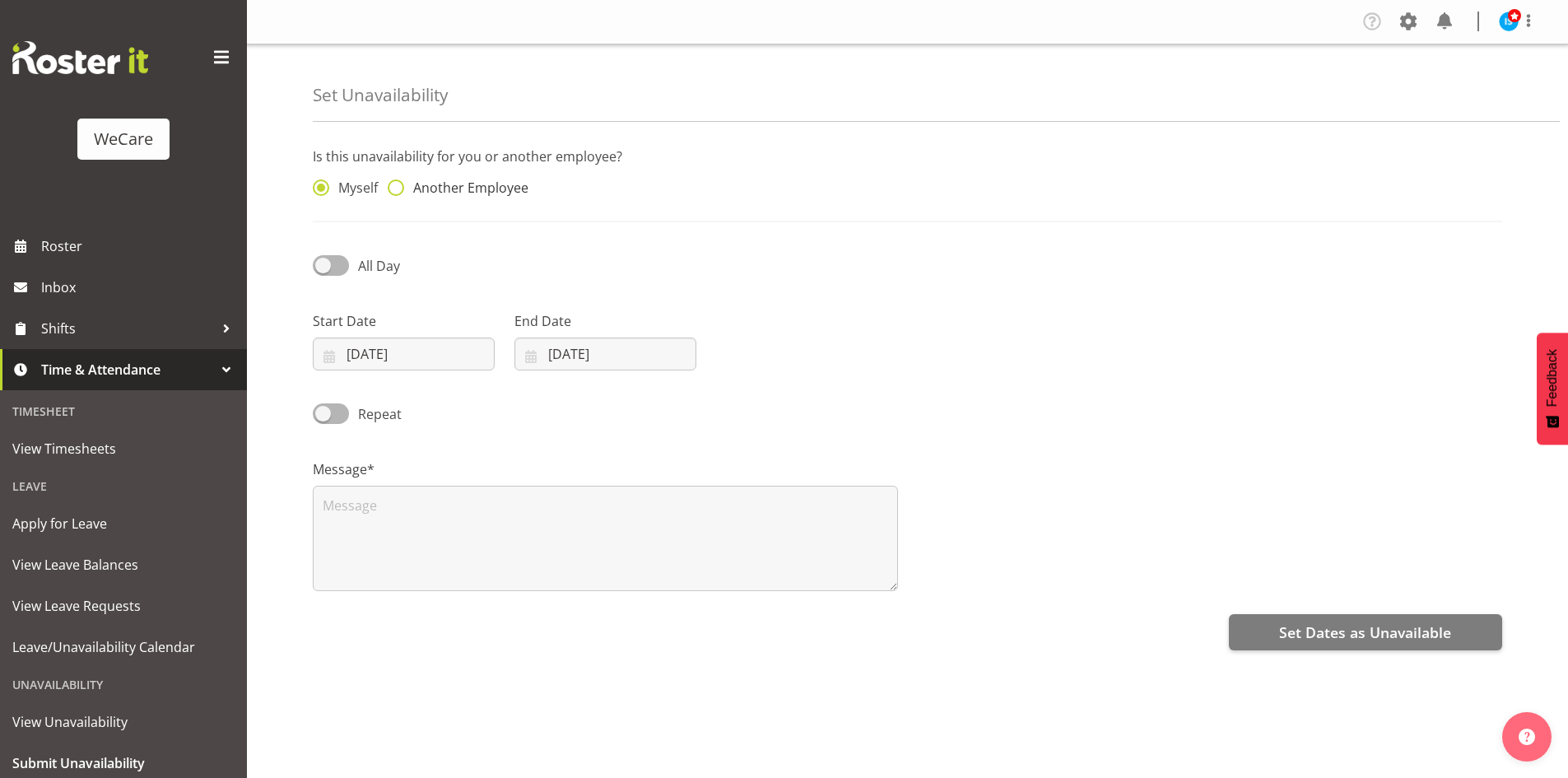
click at [508, 177] on div "Myself Another Employee" at bounding box center [454, 184] width 302 height 54
click at [508, 193] on span "Another Employee" at bounding box center [466, 187] width 125 height 17
click at [399, 193] on input "Another Employee" at bounding box center [393, 188] width 11 height 11
radio input "true"
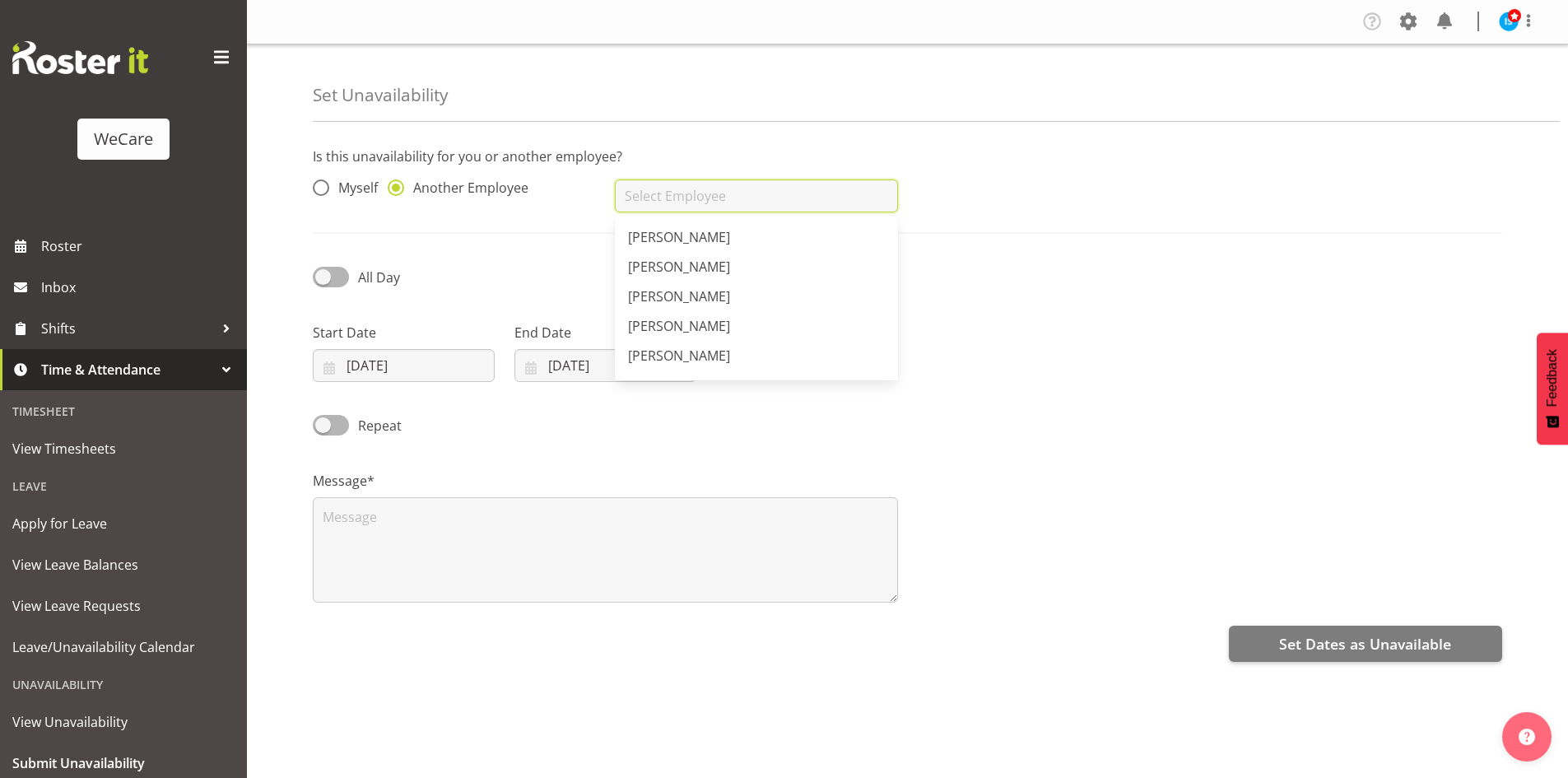
click at [783, 207] on input "text" at bounding box center [756, 195] width 283 height 32
click at [733, 243] on link "Avolyne Ndebele" at bounding box center [756, 237] width 283 height 30
type input "Avolyne Ndebele"
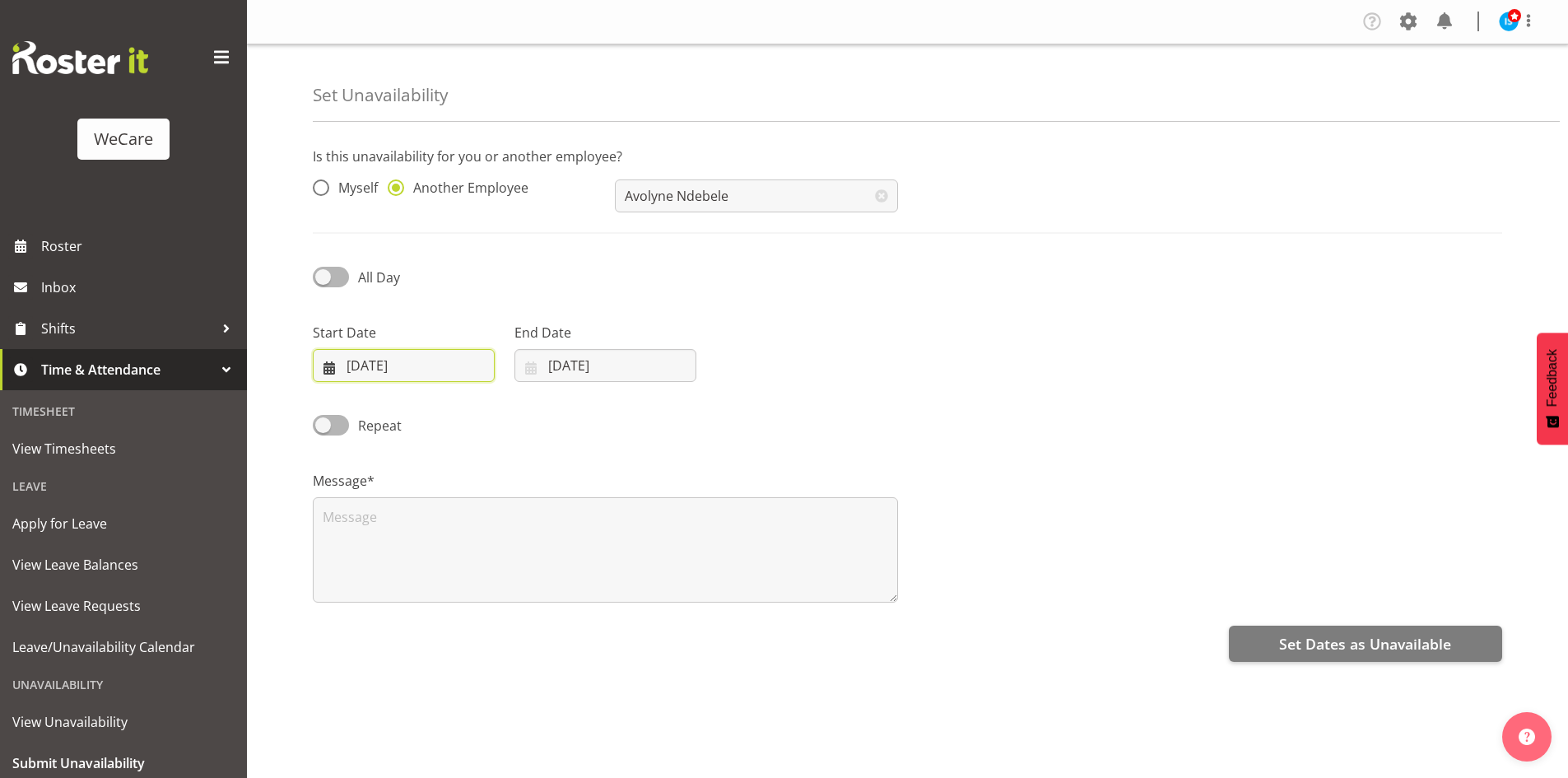
click at [343, 369] on input "30/09/2025" at bounding box center [403, 364] width 182 height 32
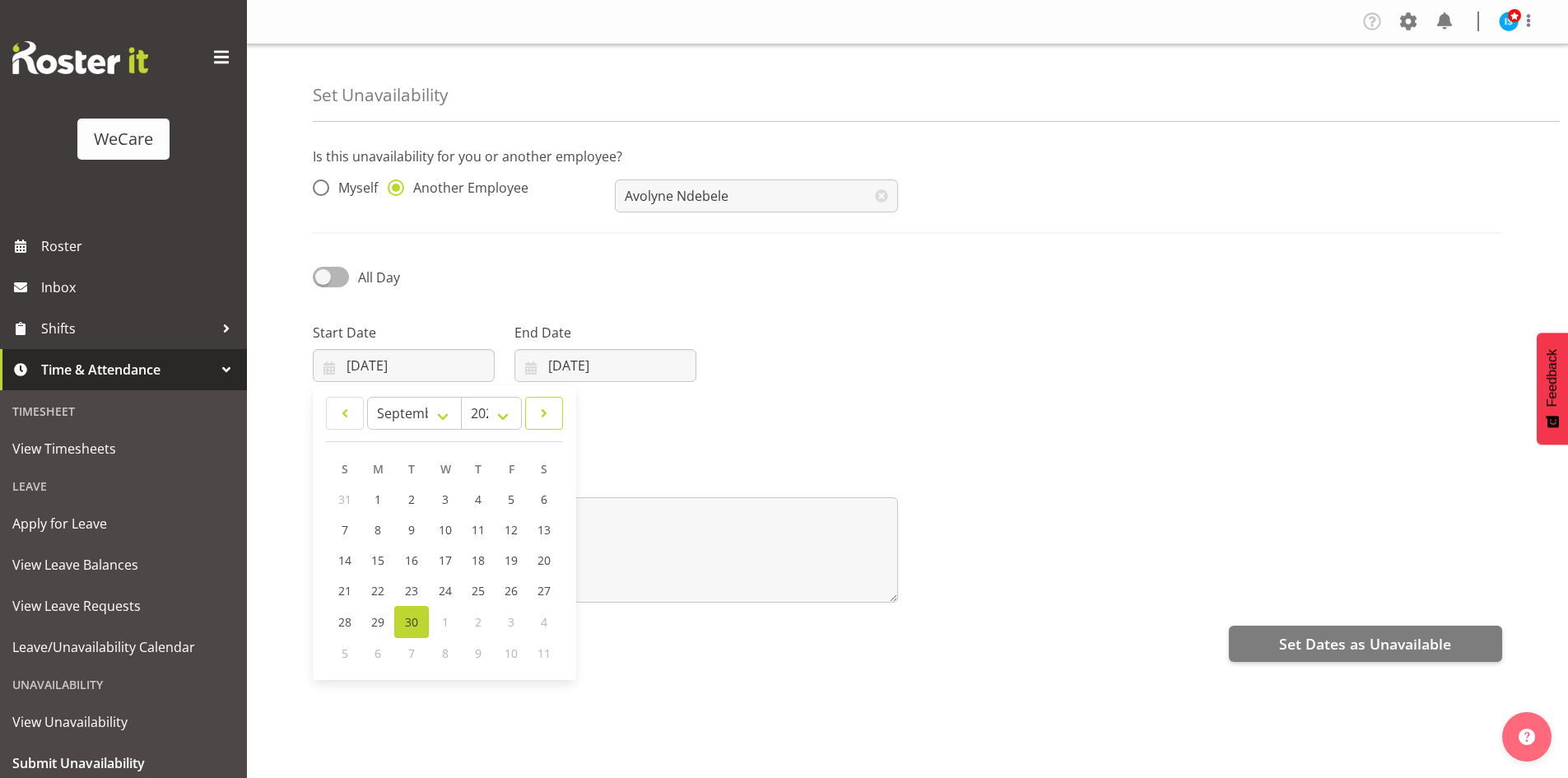
click at [555, 403] on link at bounding box center [543, 413] width 38 height 32
click at [329, 414] on link at bounding box center [344, 413] width 38 height 32
select select "9"
click at [520, 594] on link "24" at bounding box center [510, 592] width 32 height 31
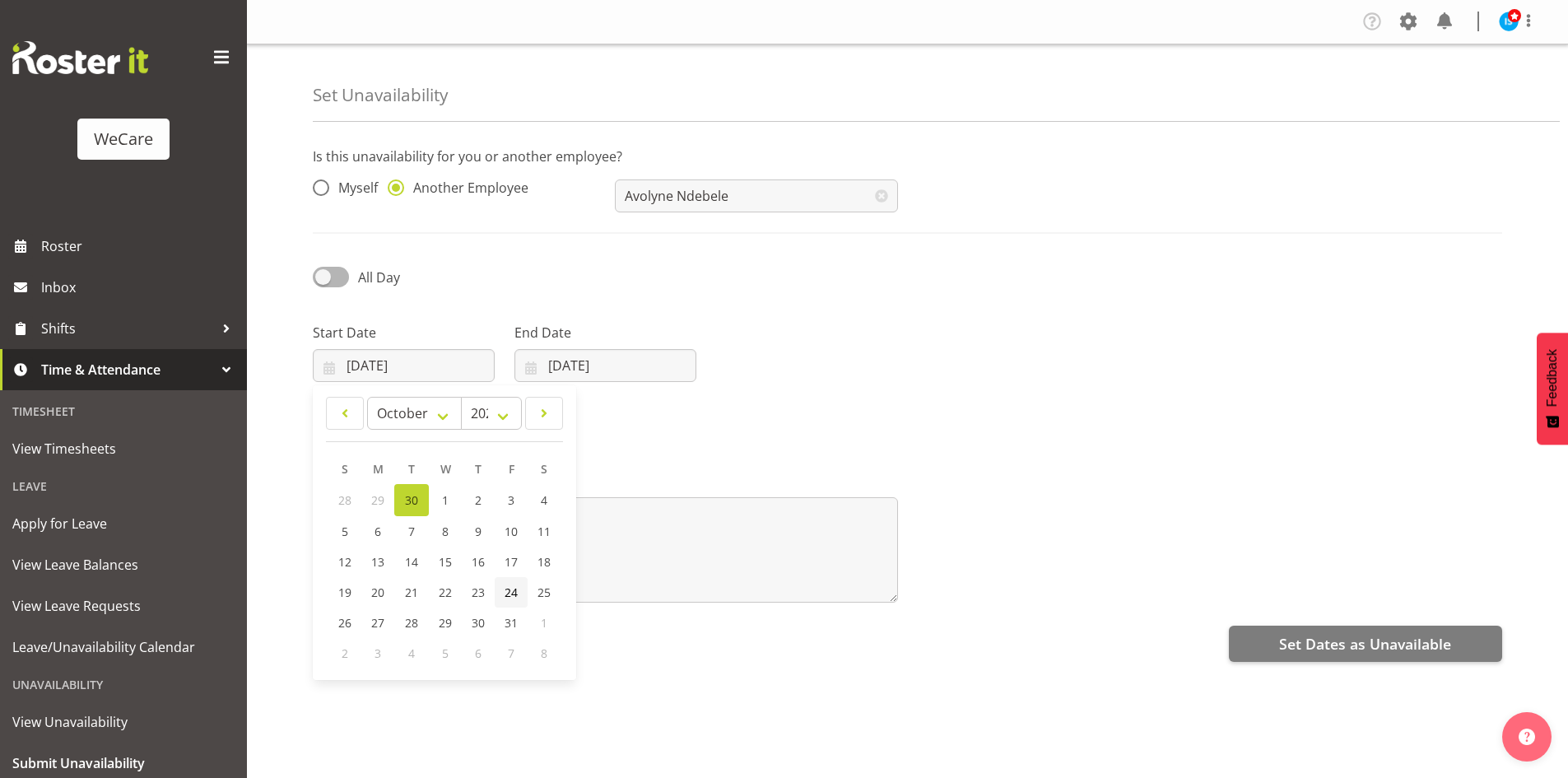
type input "24/10/2025"
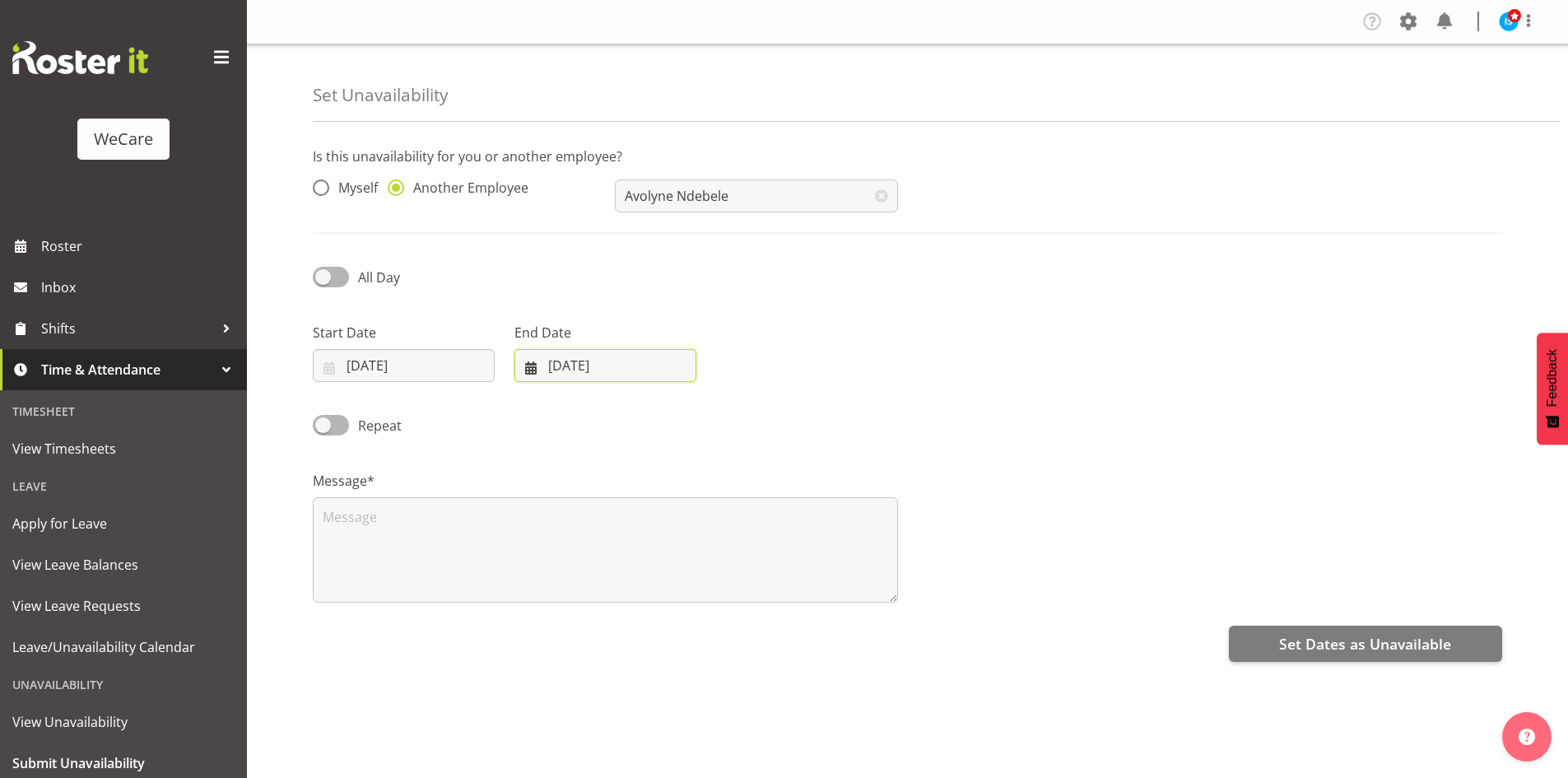
drag, startPoint x: 566, startPoint y: 371, endPoint x: 693, endPoint y: 405, distance: 131.5
click at [565, 362] on input "30/09/2025" at bounding box center [605, 364] width 182 height 32
click at [724, 414] on link at bounding box center [744, 413] width 41 height 32
select select "9"
click at [701, 597] on link "24" at bounding box center [712, 592] width 32 height 31
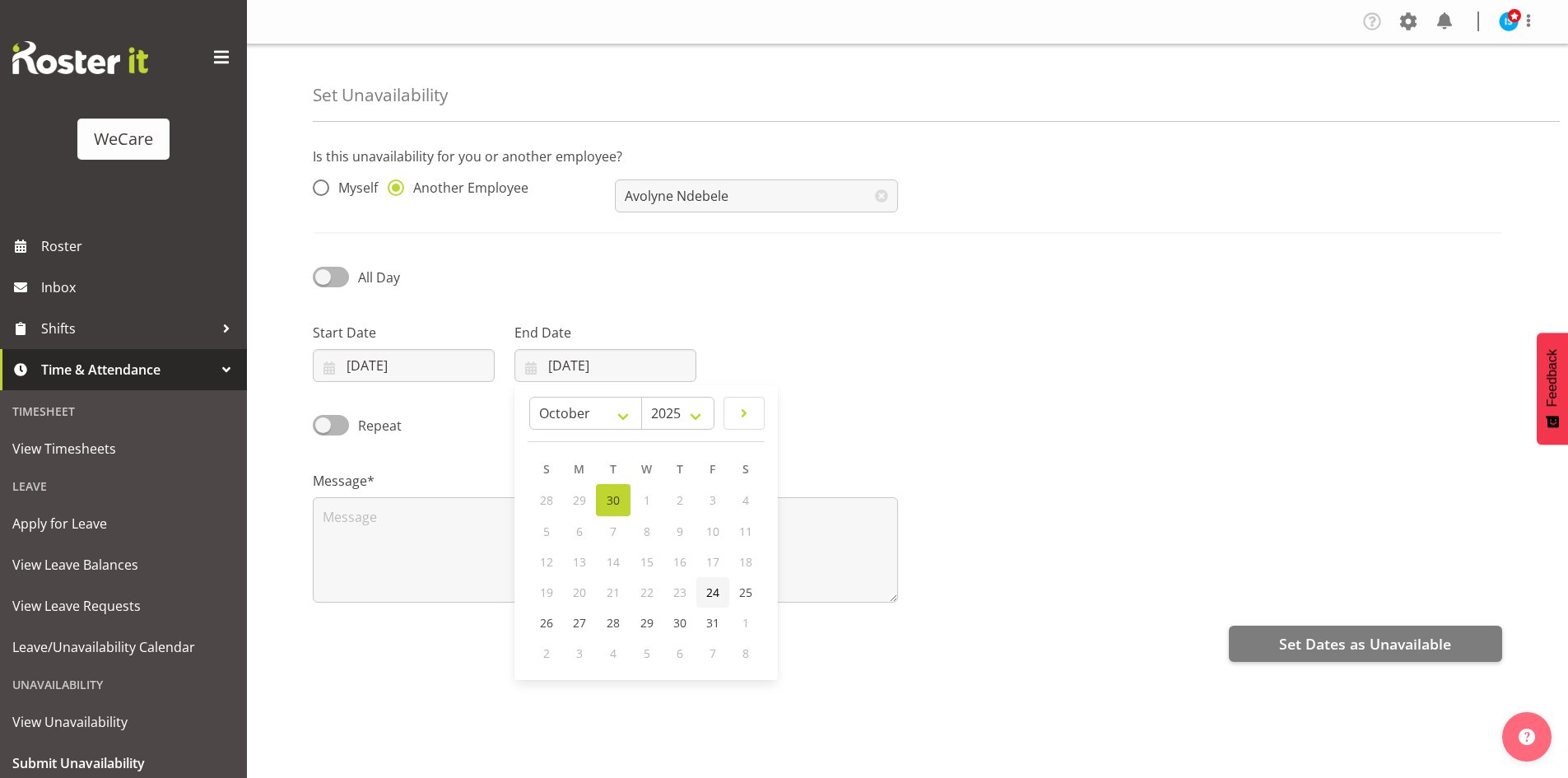
type input "24/10/2025"
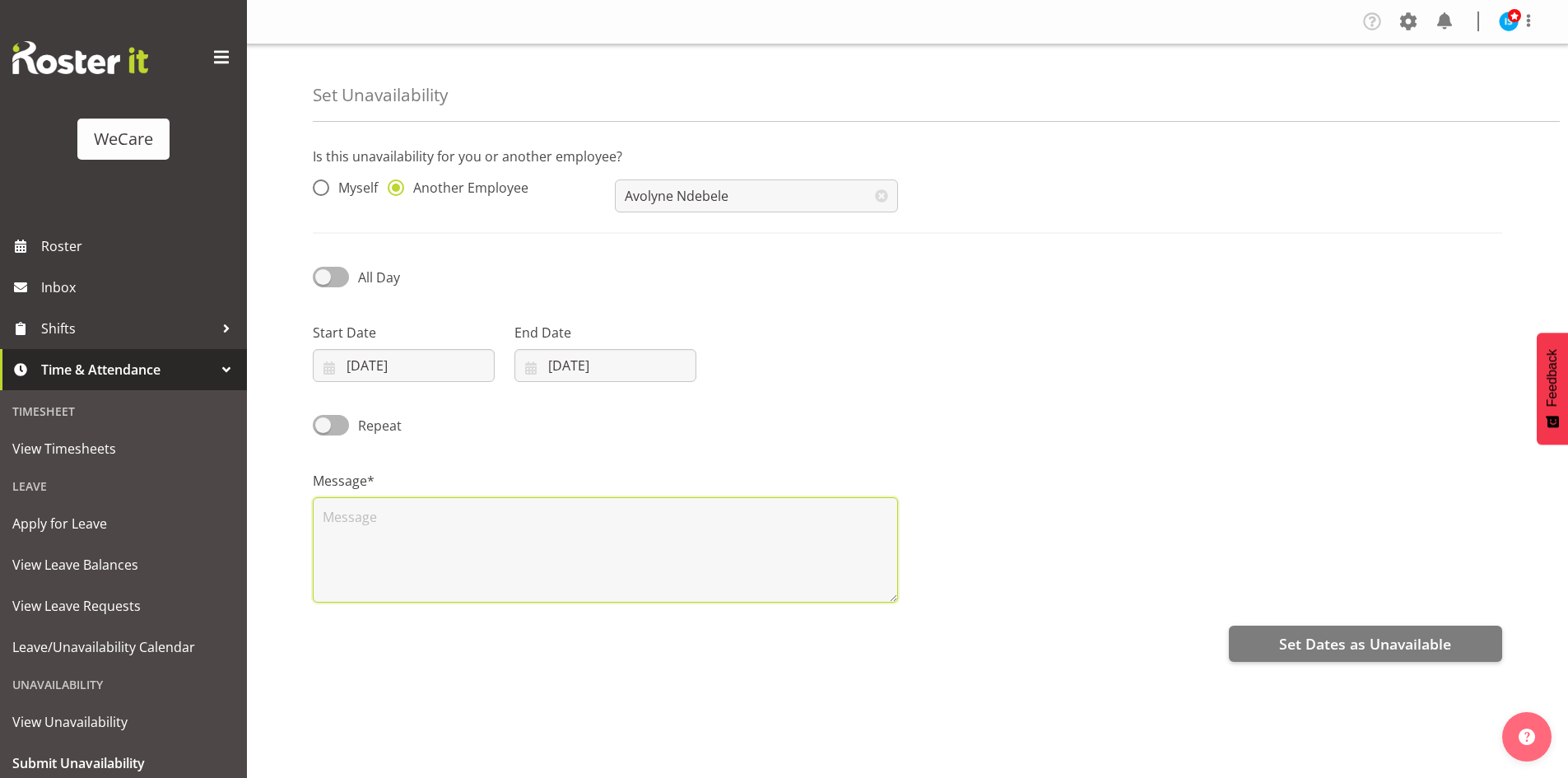
click at [382, 553] on textarea at bounding box center [605, 550] width 586 height 105
type textarea "RDO"
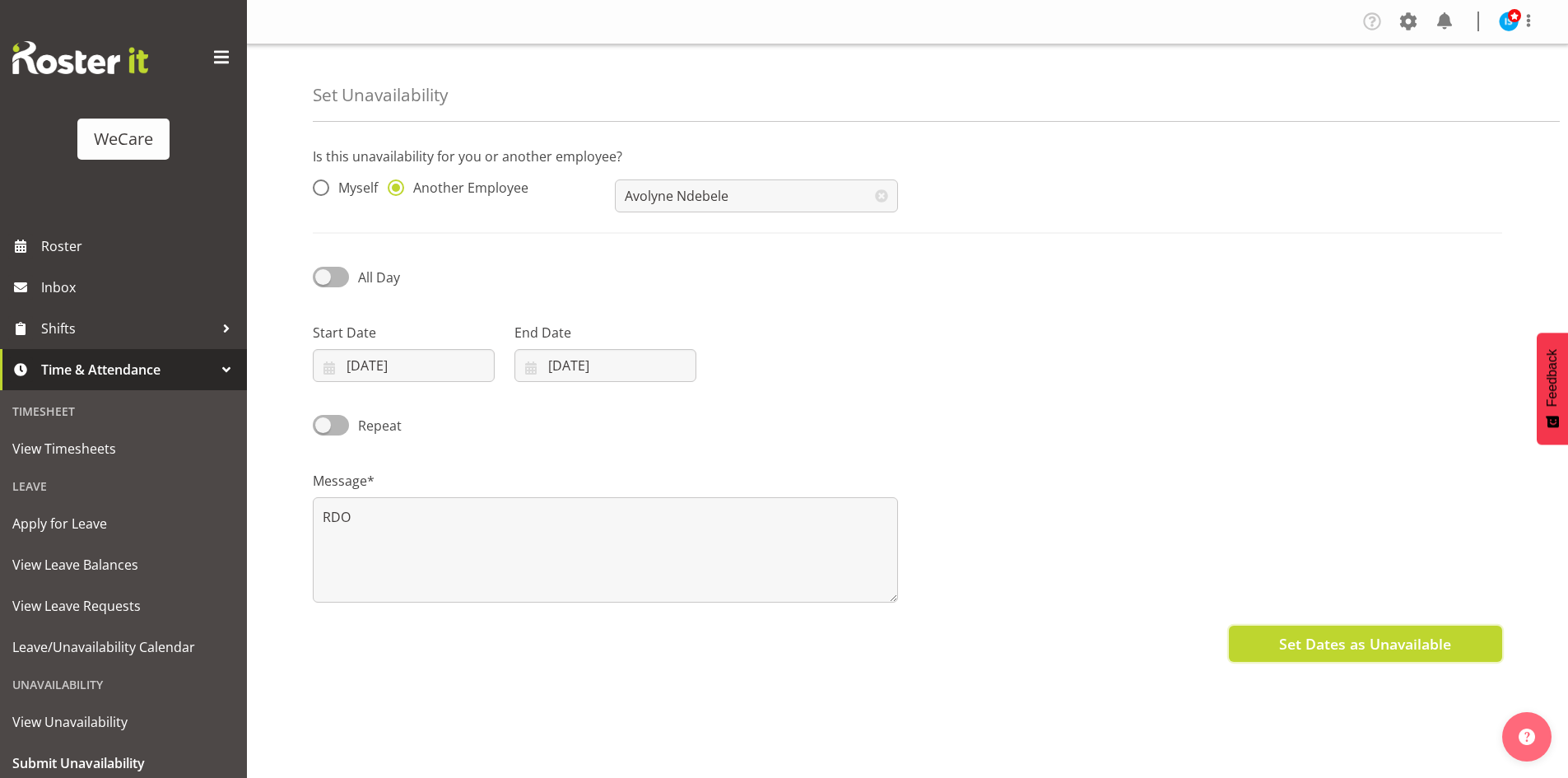
click at [1337, 628] on button "Set Dates as Unavailable" at bounding box center [1365, 643] width 273 height 36
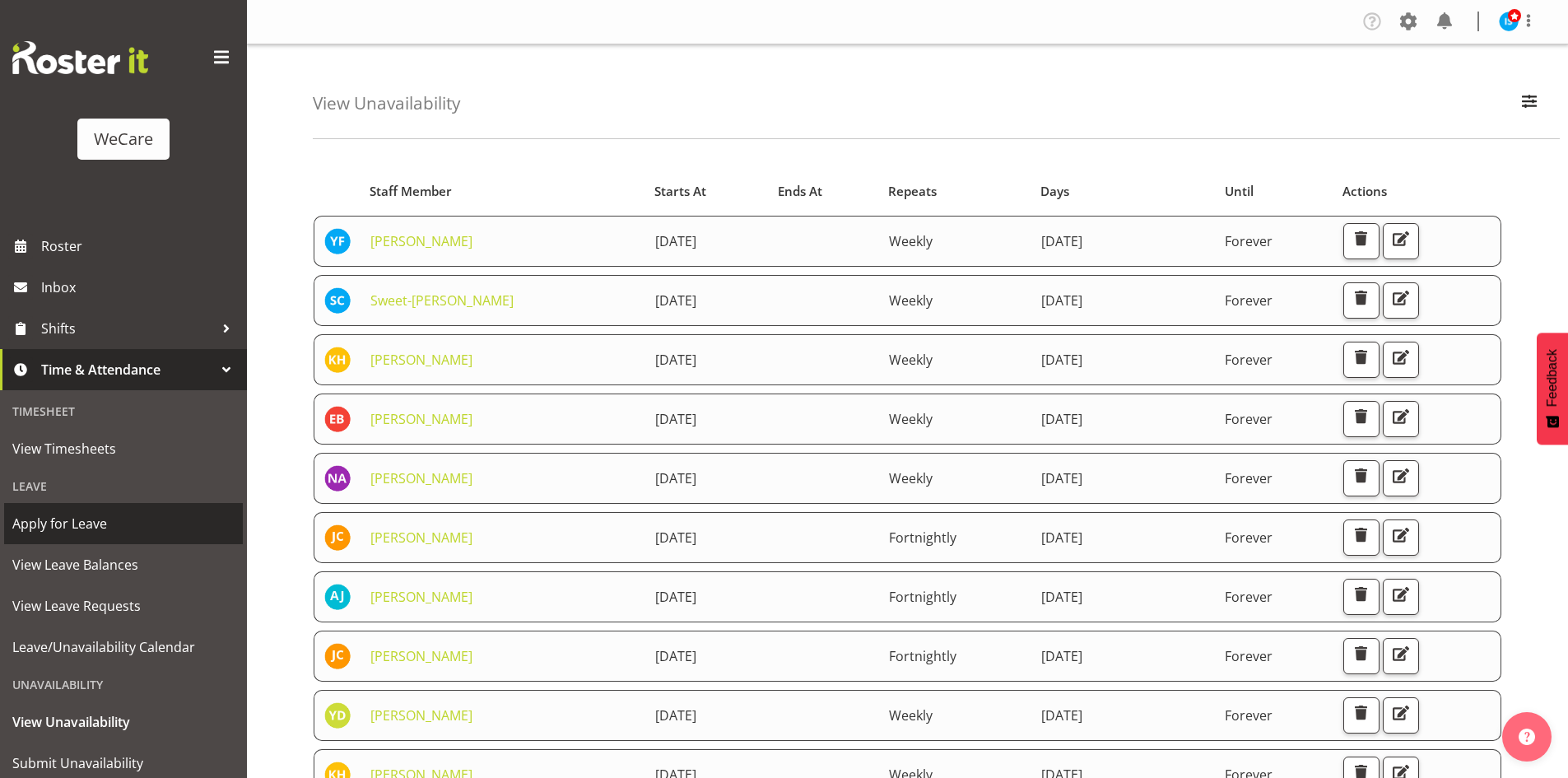
click at [78, 522] on span "Apply for Leave" at bounding box center [123, 523] width 222 height 25
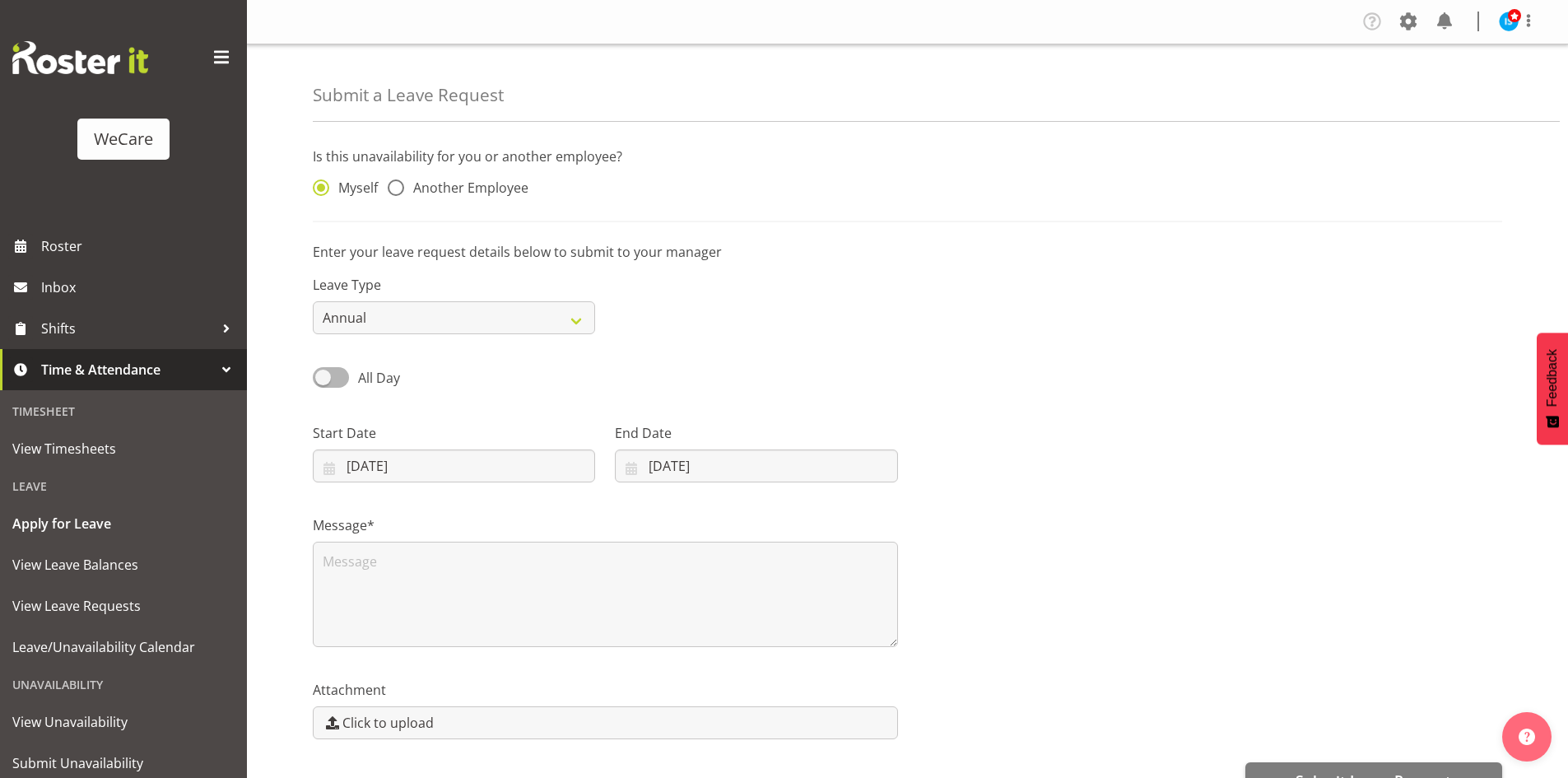
click at [485, 191] on span "Another Employee" at bounding box center [466, 187] width 125 height 17
click at [399, 191] on input "Another Employee" at bounding box center [393, 188] width 11 height 11
radio input "true"
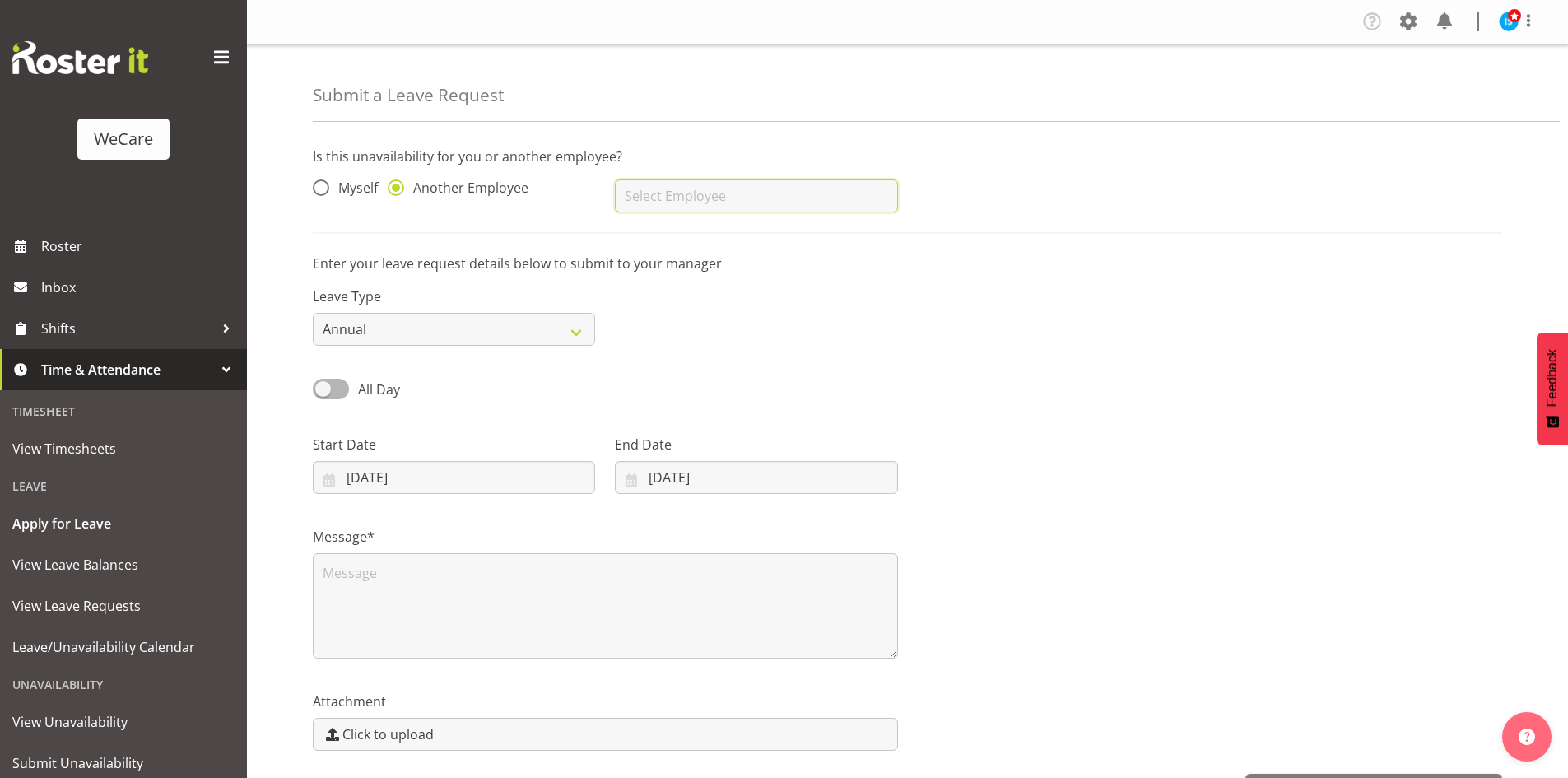
click at [676, 193] on input "text" at bounding box center [756, 195] width 283 height 32
click at [672, 230] on span "Avolyne Ndebele" at bounding box center [680, 237] width 104 height 18
type input "Avolyne Ndebele"
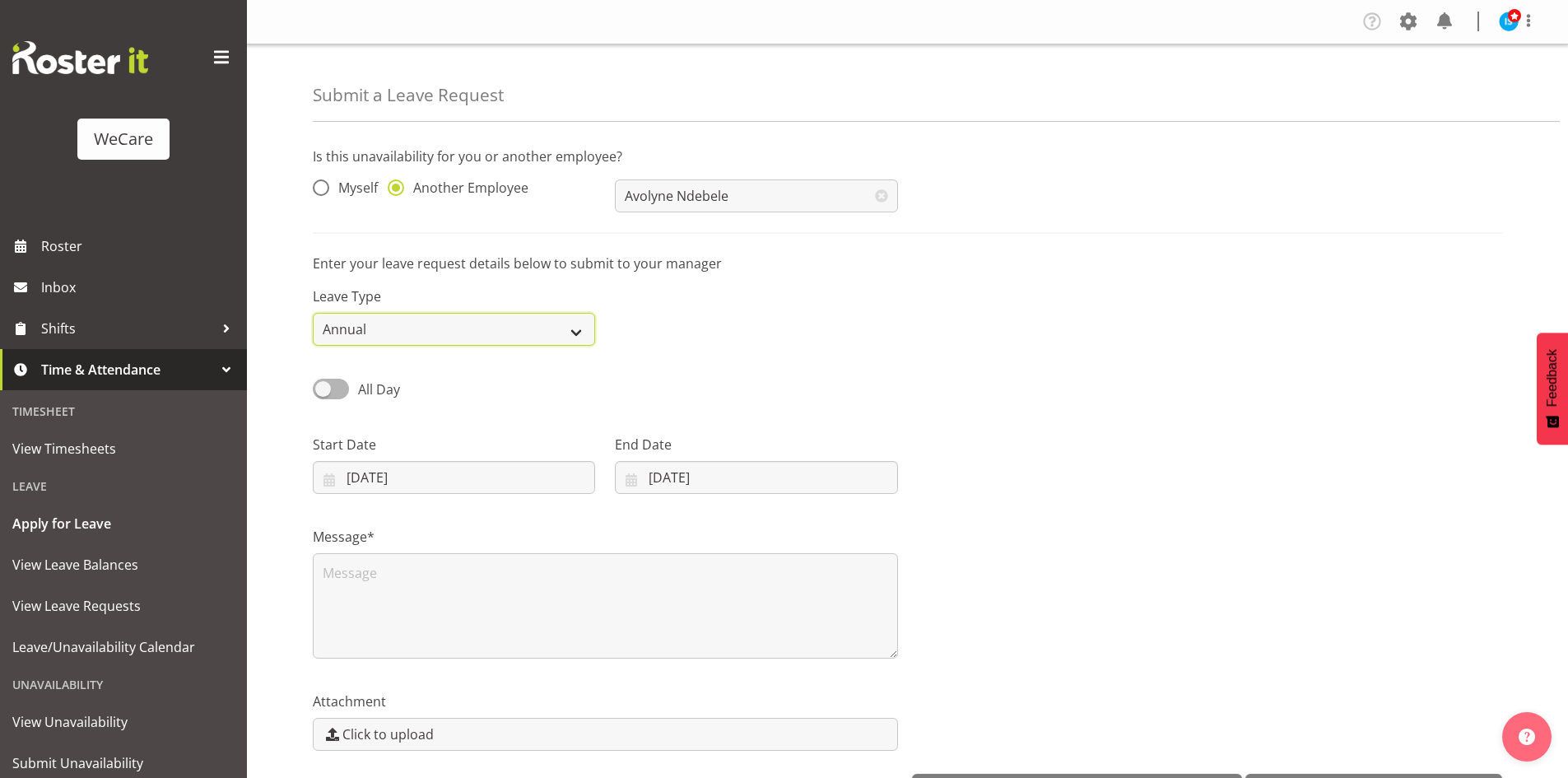
click at [365, 334] on select "Annual Sick Leave Without Pay Bereavement Domestic Violence Parental Jury Servi…" at bounding box center [454, 328] width 283 height 32
select select "Other"
click at [313, 313] on select "Annual Sick Leave Without Pay Bereavement Domestic Violence Parental Jury Servi…" at bounding box center [454, 328] width 283 height 32
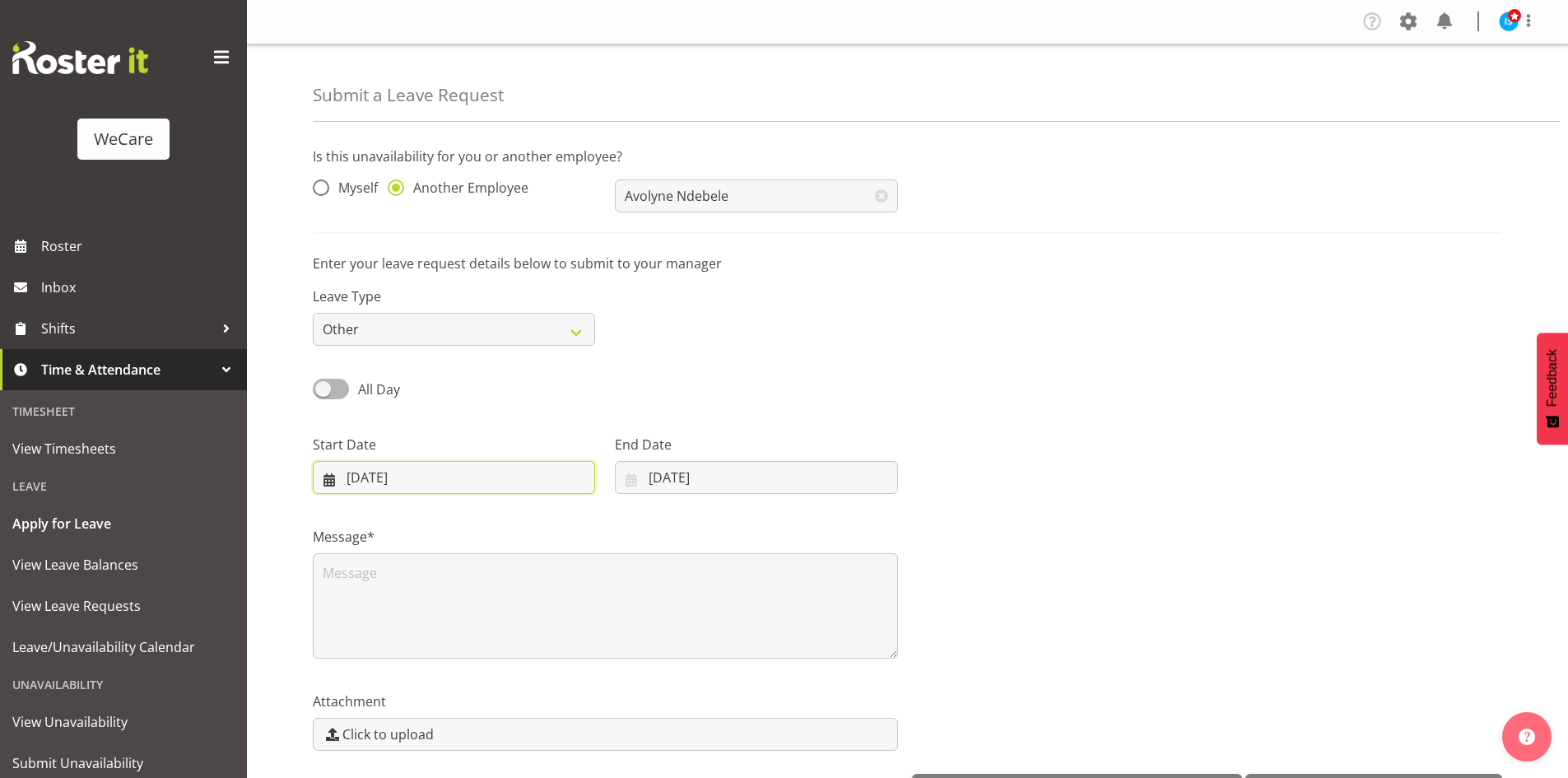
drag, startPoint x: 418, startPoint y: 470, endPoint x: 486, endPoint y: 512, distance: 79.9
click at [417, 470] on input "[DATE]" at bounding box center [454, 477] width 283 height 32
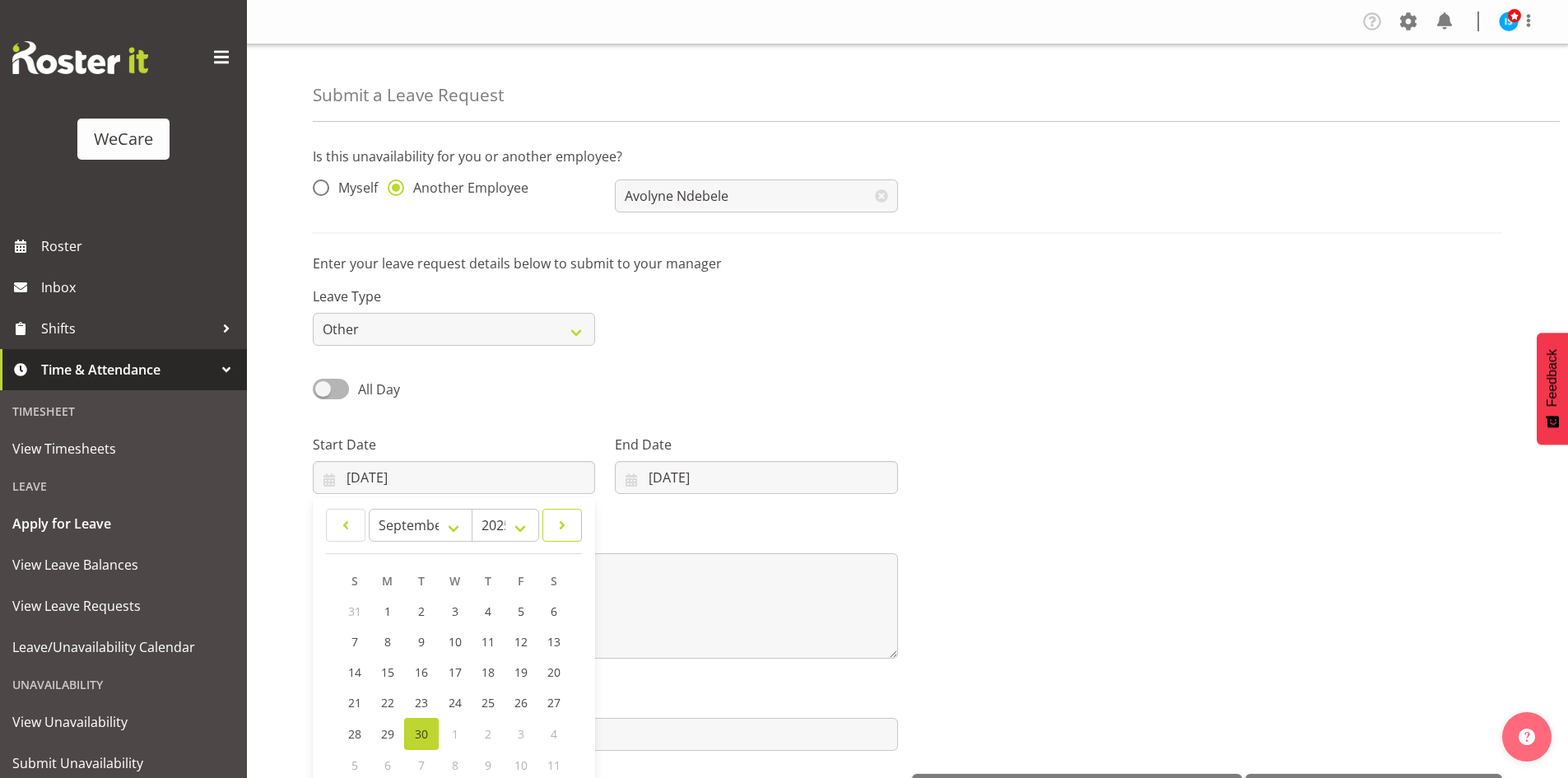
click at [572, 522] on link at bounding box center [562, 524] width 40 height 32
select select "9"
click at [500, 708] on link "23" at bounding box center [487, 704] width 32 height 31
type input "23/10/2025"
click at [745, 463] on div "End Date 30/09/2025 January February March April May June July August September…" at bounding box center [756, 464] width 283 height 59
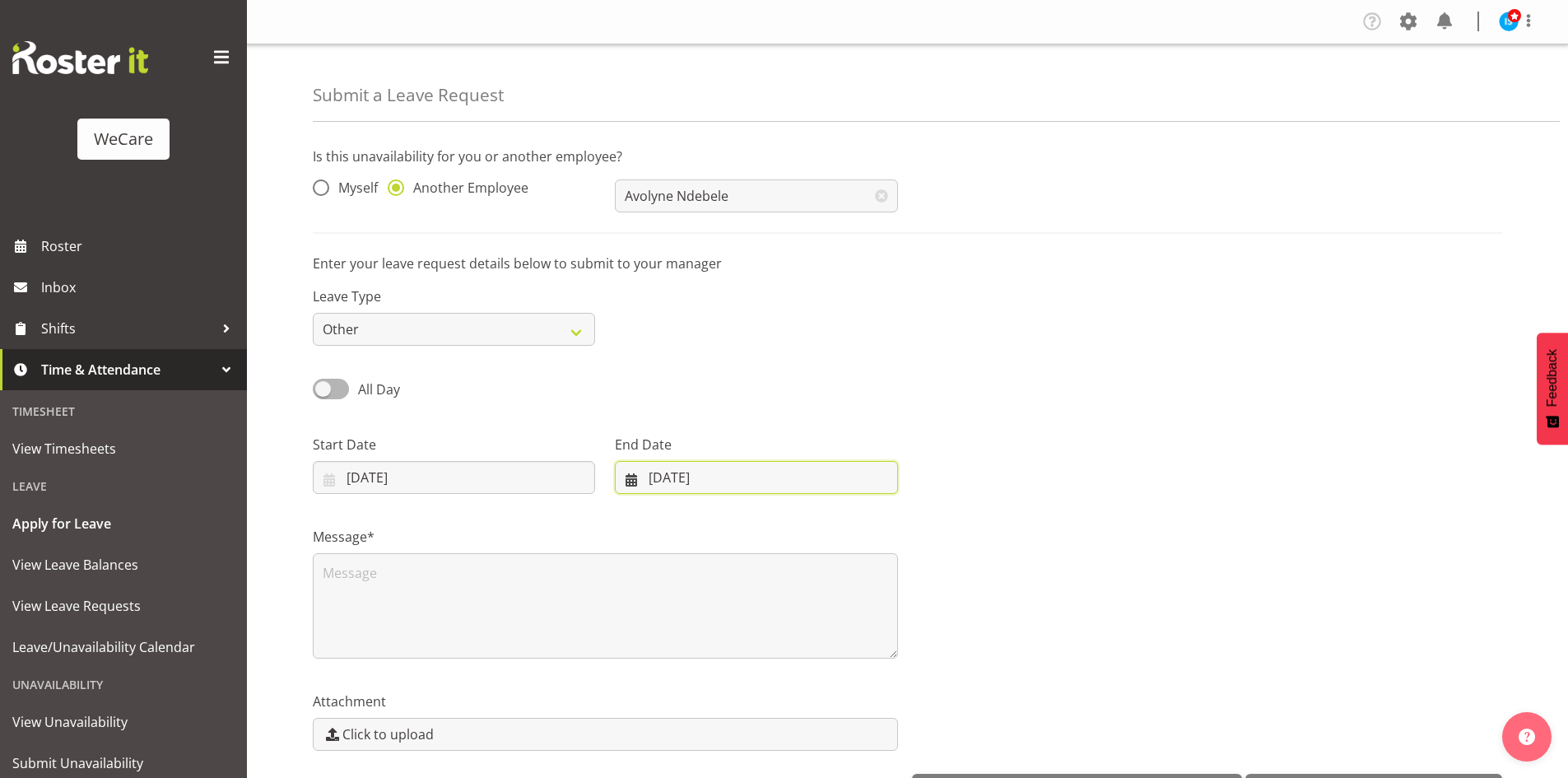
click at [840, 490] on input "[DATE]" at bounding box center [756, 477] width 283 height 32
click at [855, 523] on link at bounding box center [844, 524] width 41 height 32
select select "9"
click at [788, 702] on link "23" at bounding box center [780, 704] width 32 height 31
type input "23/10/2025"
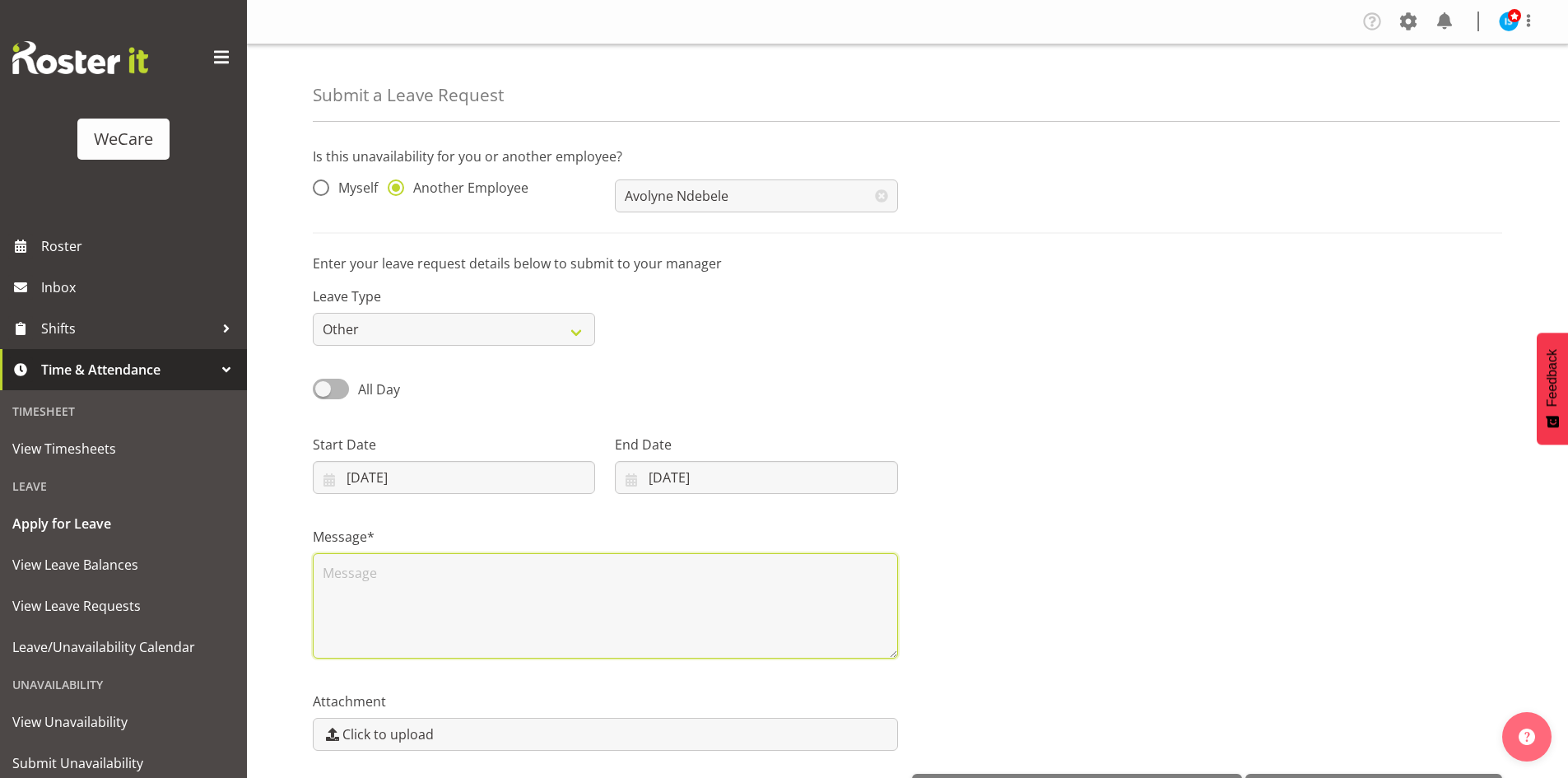
click at [600, 639] on textarea at bounding box center [605, 606] width 586 height 105
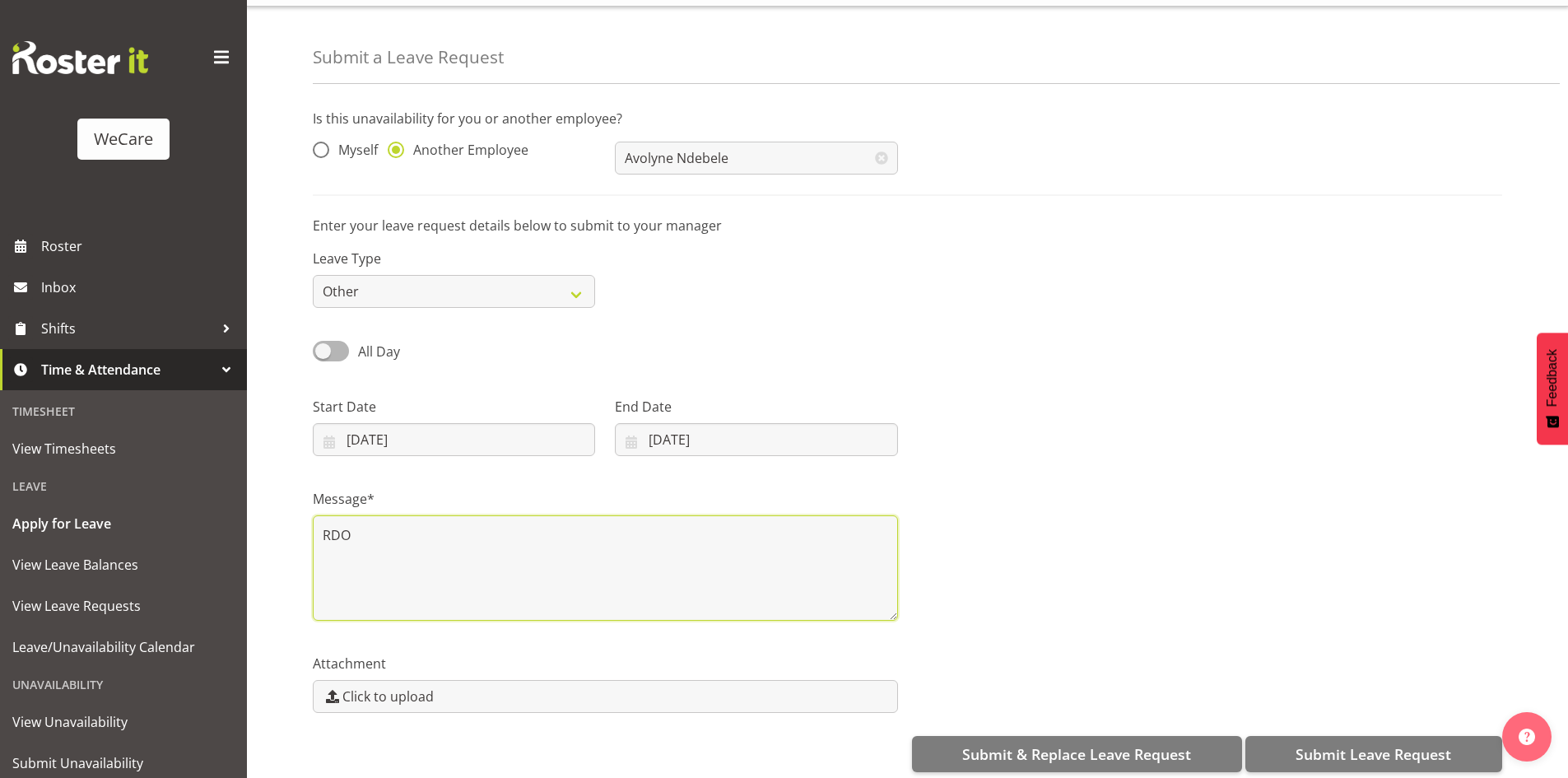
scroll to position [57, 0]
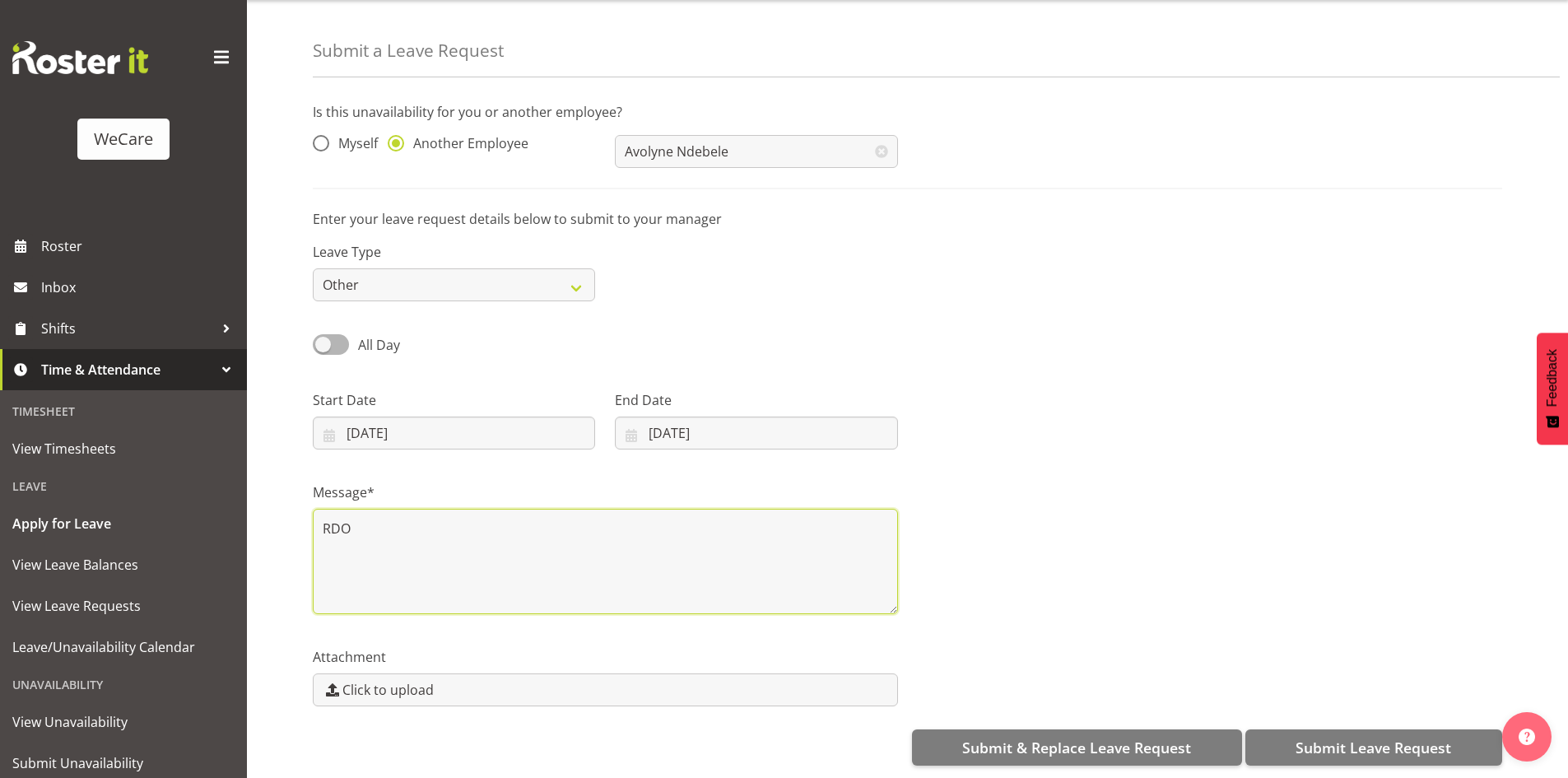
type textarea "RDO"
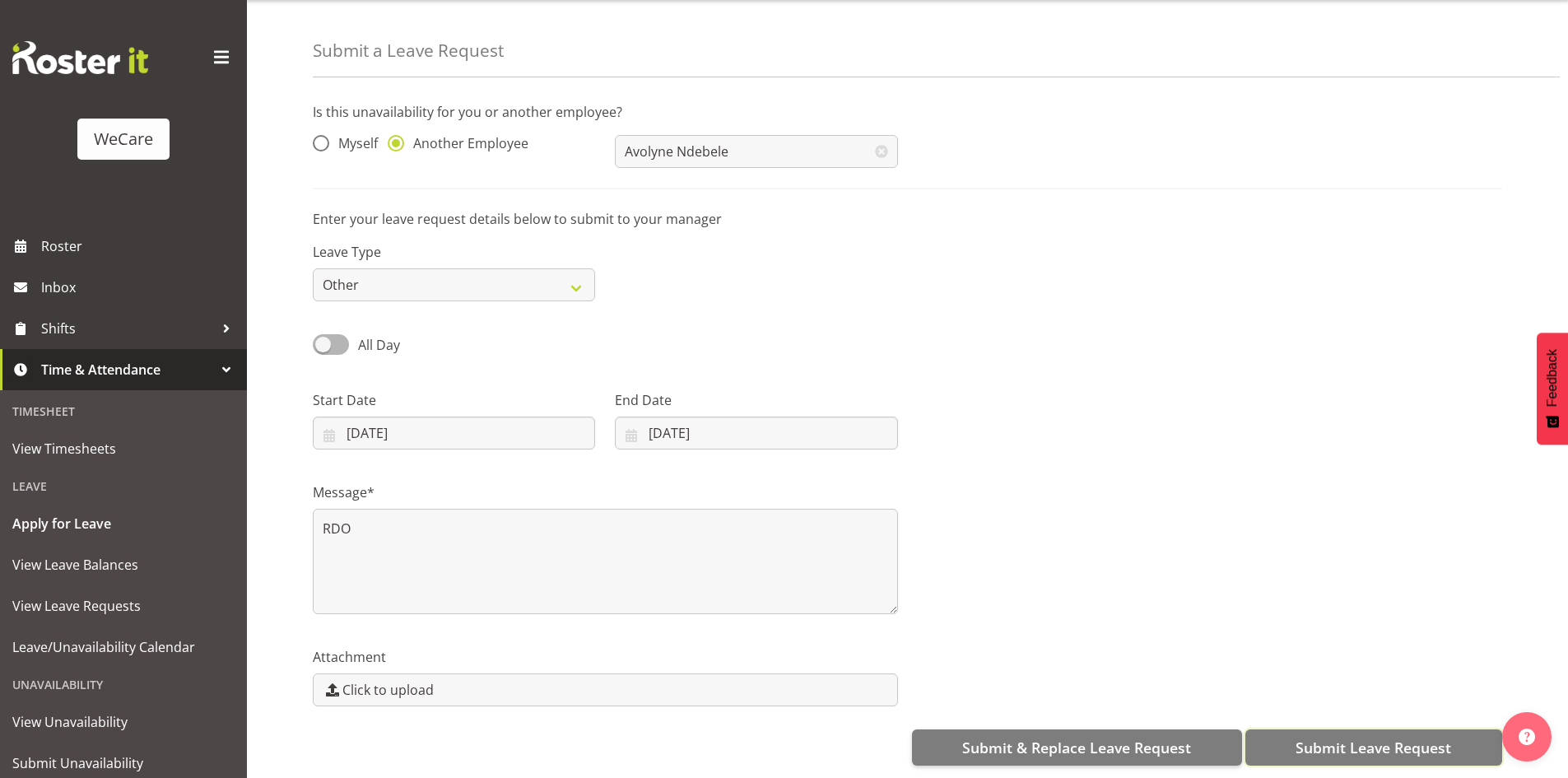
click at [1305, 737] on span "Submit Leave Request" at bounding box center [1373, 747] width 155 height 21
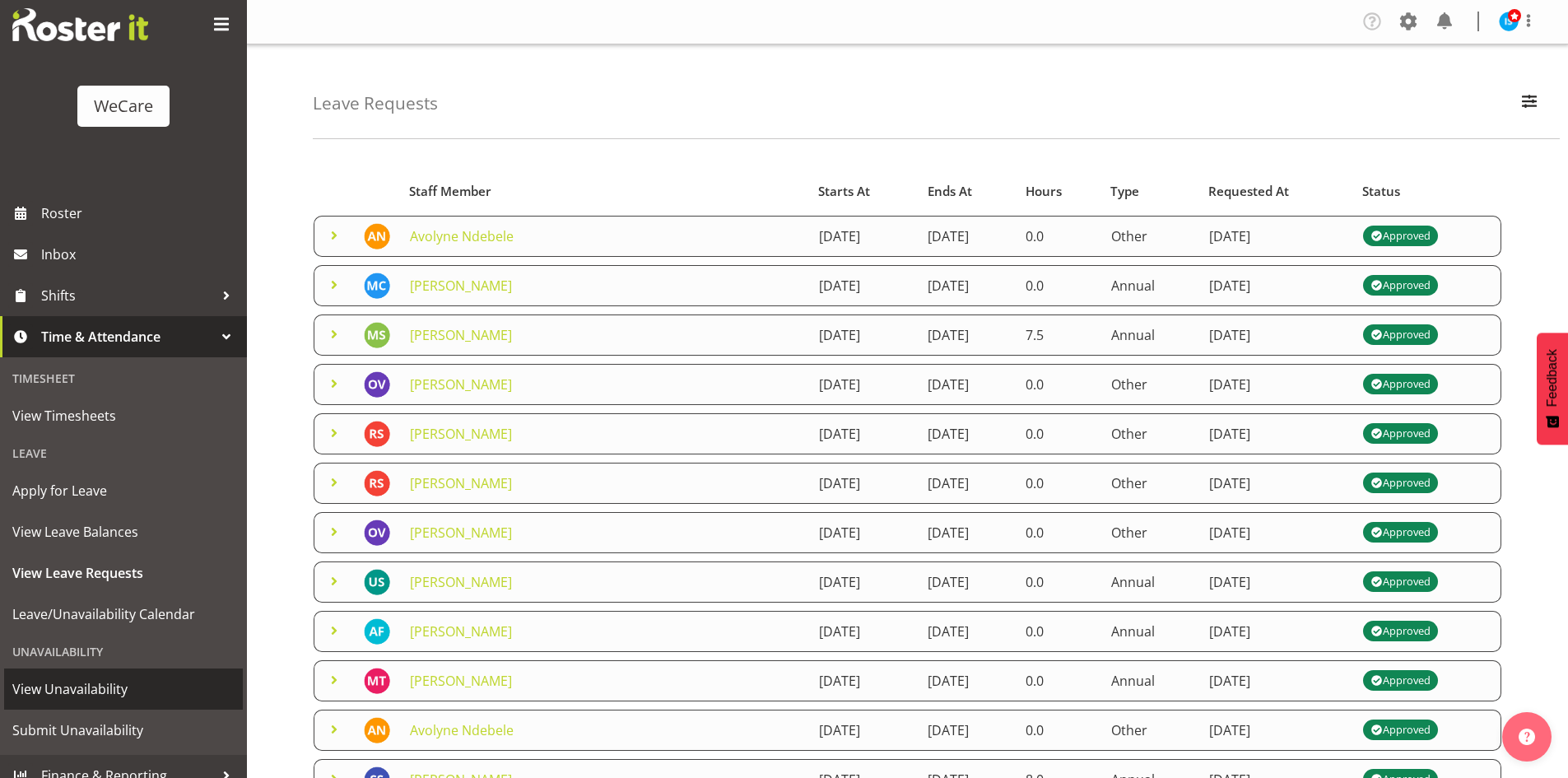
scroll to position [51, 0]
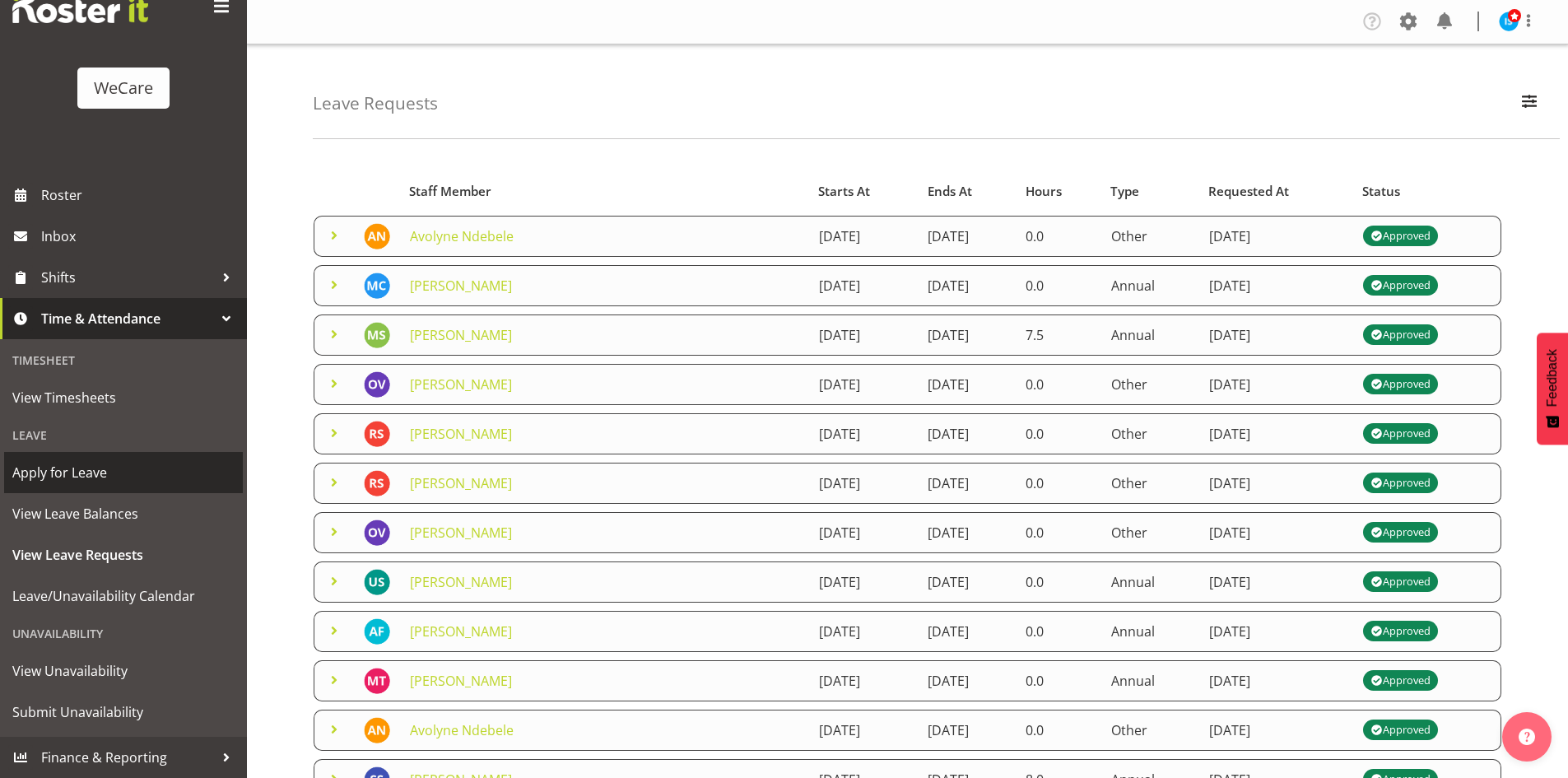
click at [86, 472] on span "Apply for Leave" at bounding box center [123, 472] width 222 height 25
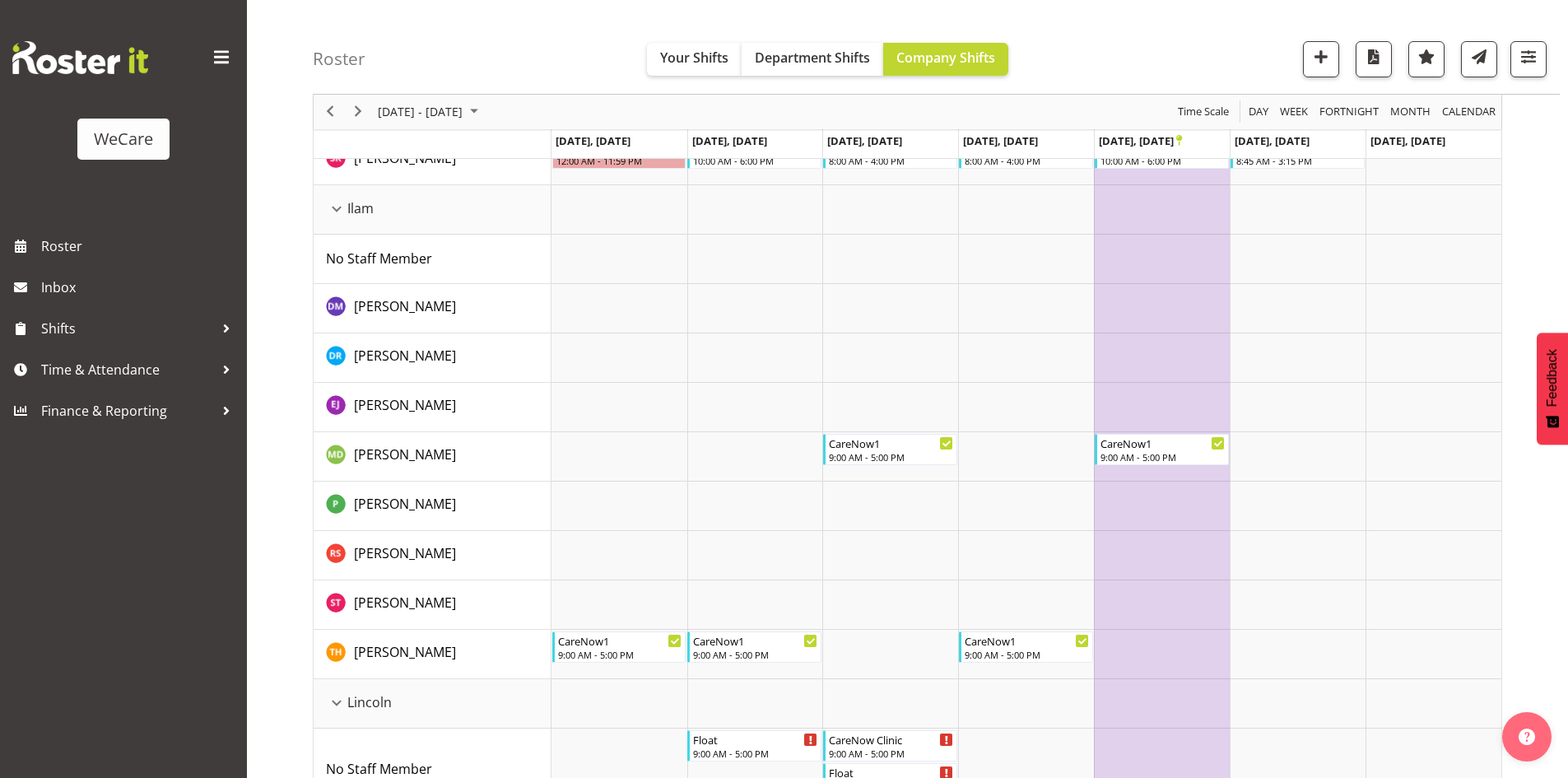
scroll to position [2179, 0]
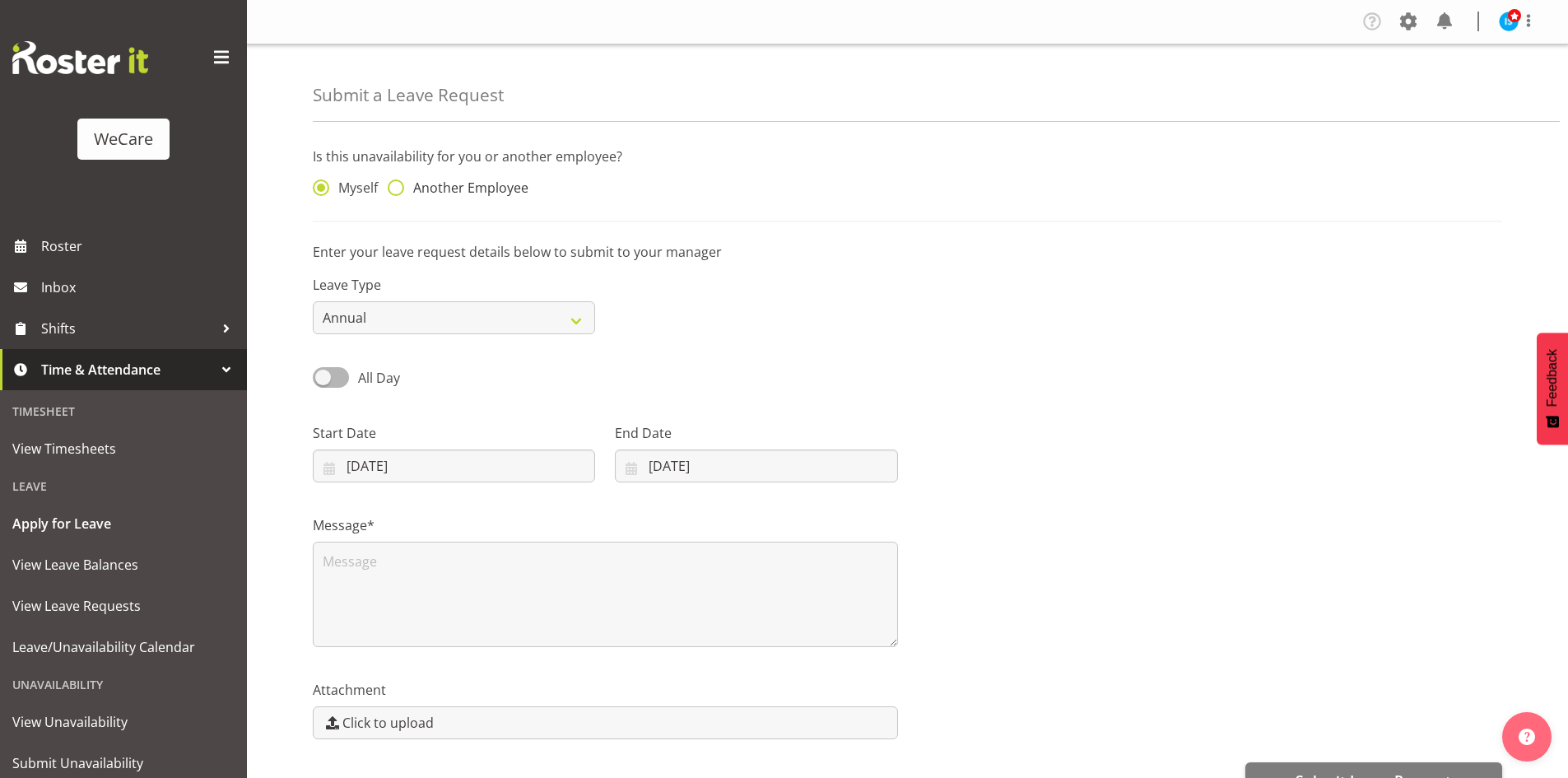
click at [493, 192] on span "Another Employee" at bounding box center [466, 187] width 125 height 17
click at [399, 192] on input "Another Employee" at bounding box center [393, 188] width 11 height 11
radio input "true"
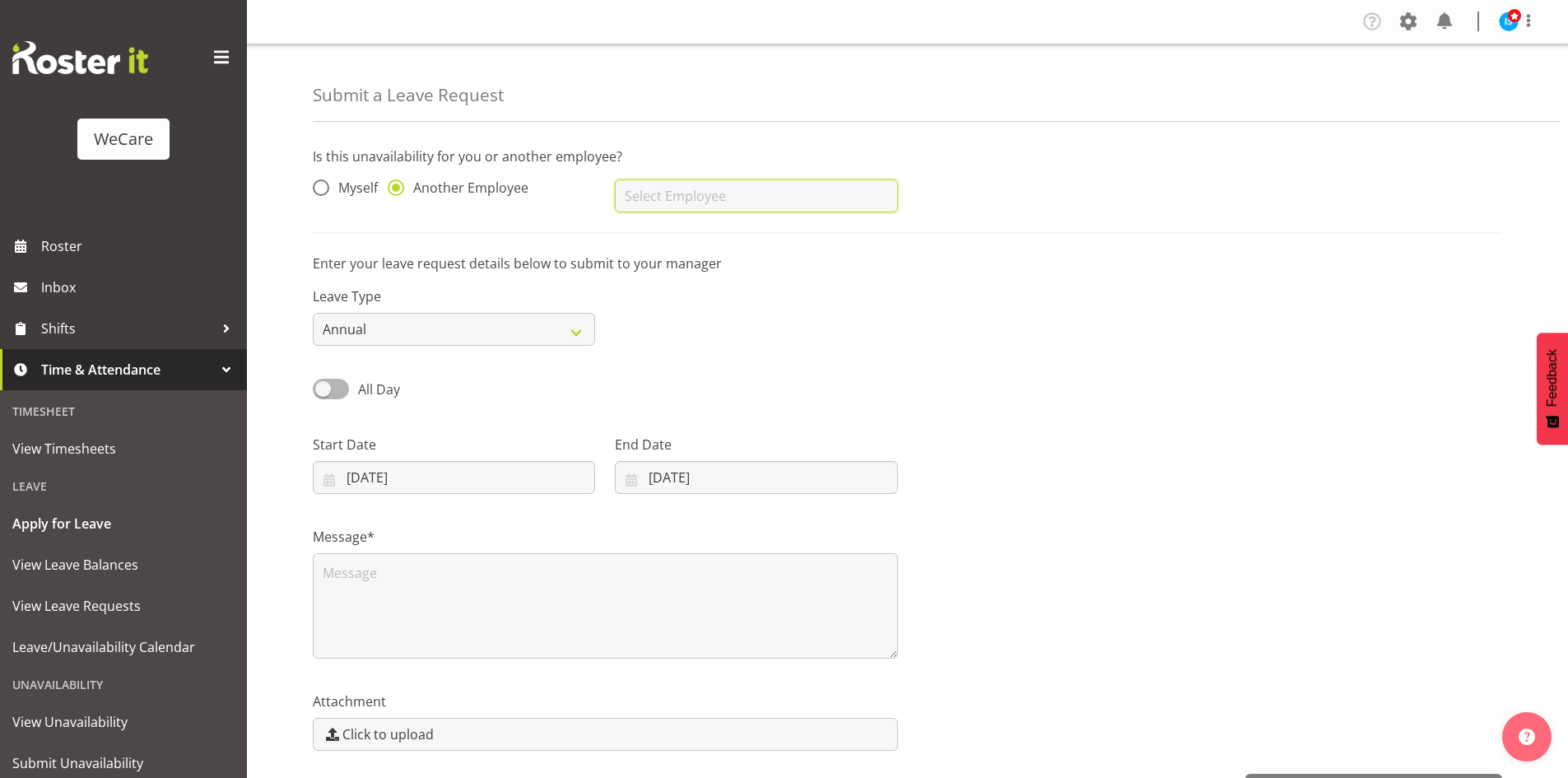
click at [750, 181] on input "text" at bounding box center [756, 195] width 283 height 32
type input "[PERSON_NAME]"
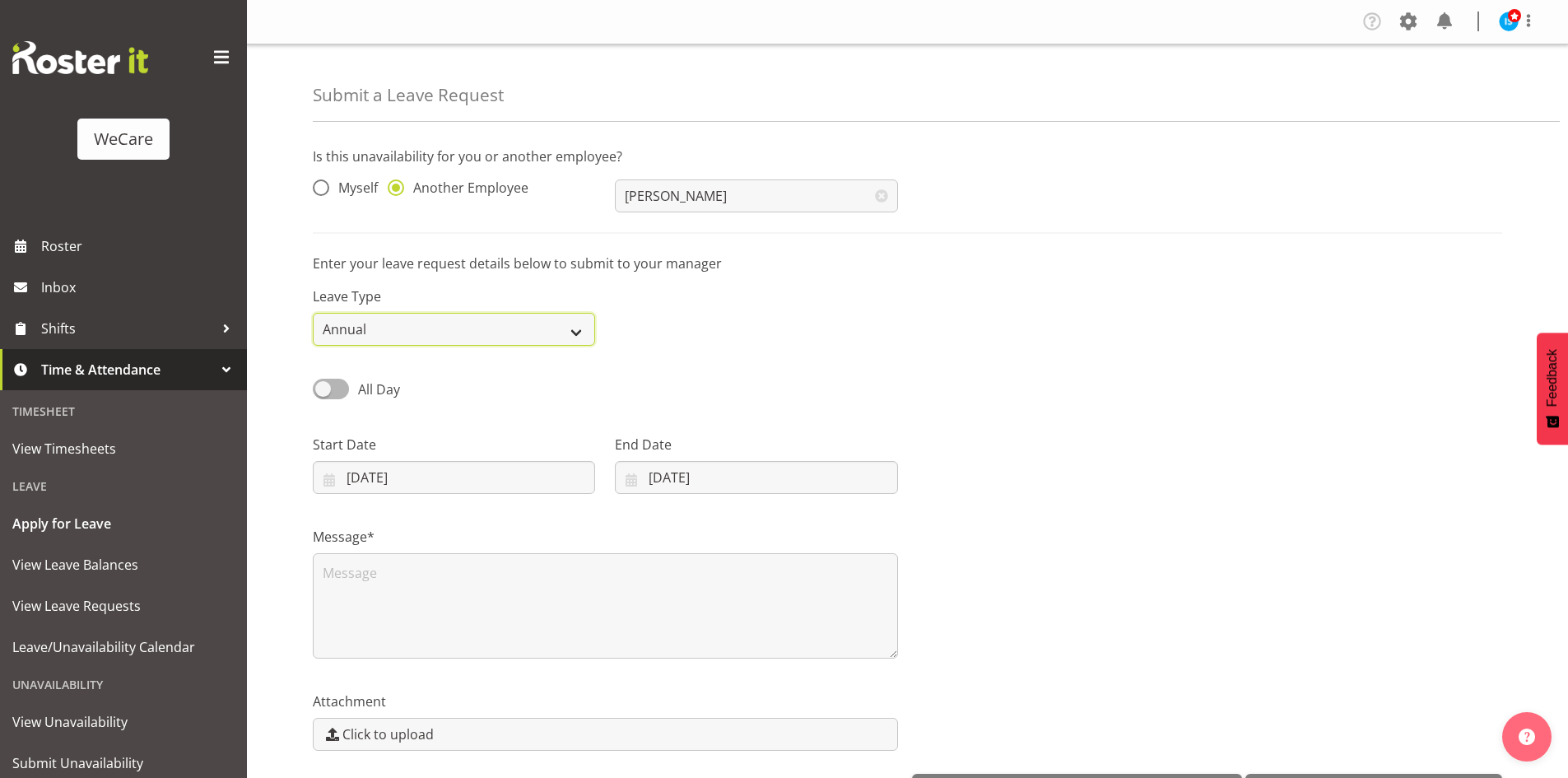
click at [383, 325] on select "Annual Sick Leave Without Pay Bereavement Domestic Violence Parental Jury Servi…" at bounding box center [454, 328] width 283 height 32
select select "Other"
click at [313, 313] on select "Annual Sick Leave Without Pay Bereavement Domestic Violence Parental Jury Servi…" at bounding box center [454, 328] width 283 height 32
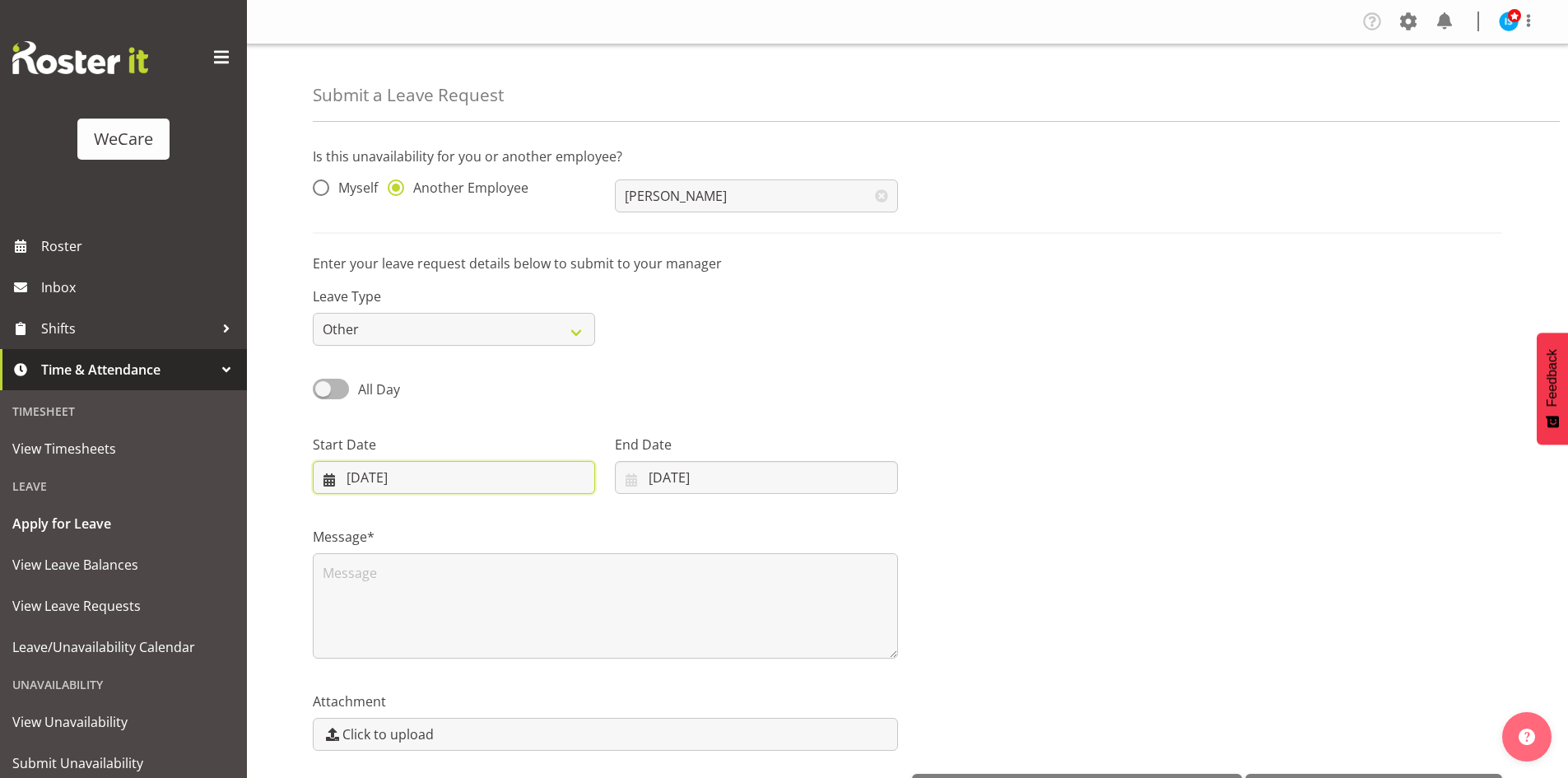
click at [357, 483] on input "30/09/2025" at bounding box center [454, 477] width 283 height 32
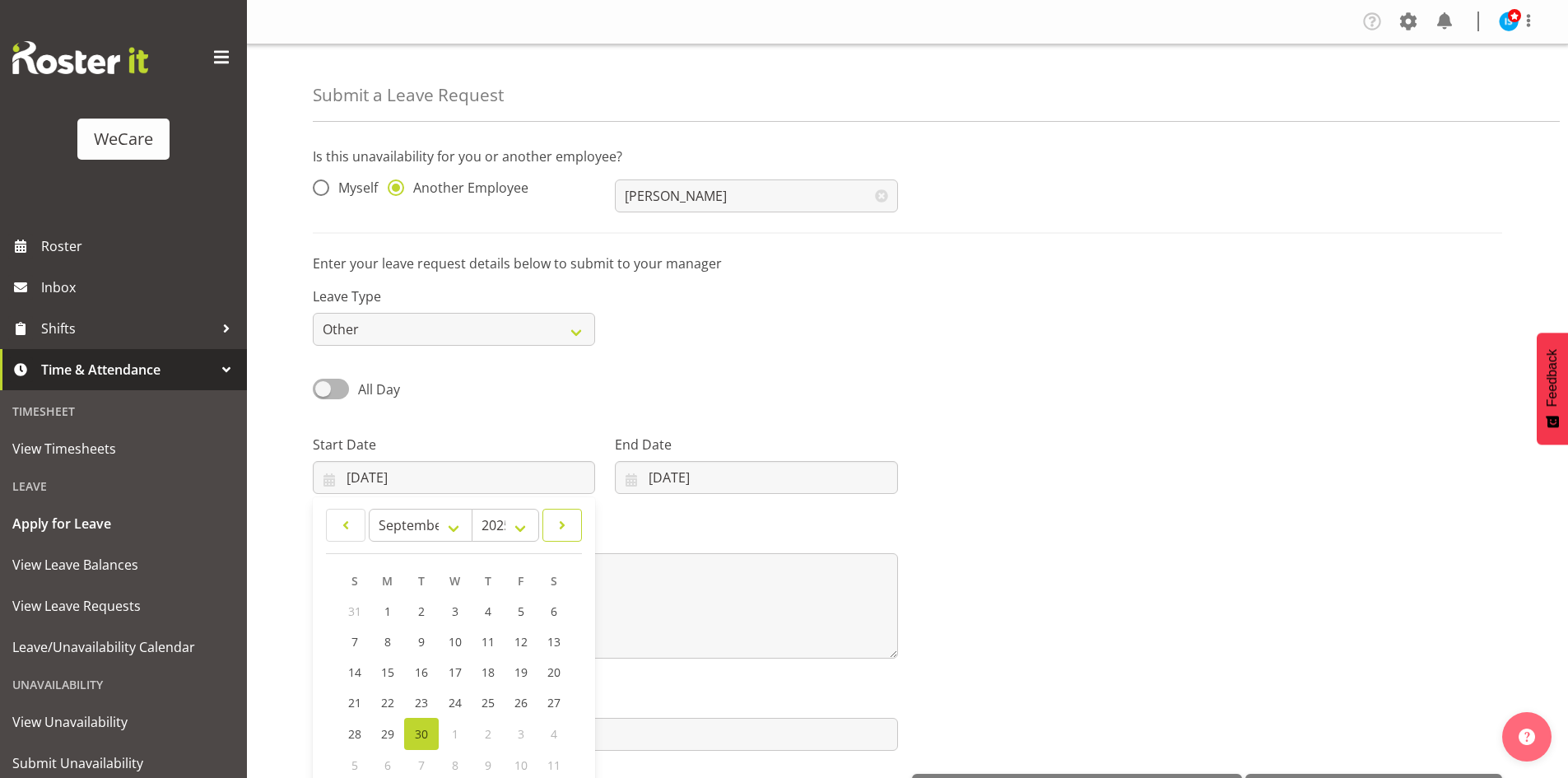
click at [558, 520] on span at bounding box center [562, 525] width 18 height 19
select select "9"
click at [479, 698] on link "23" at bounding box center [487, 704] width 32 height 31
type input "23/10/2025"
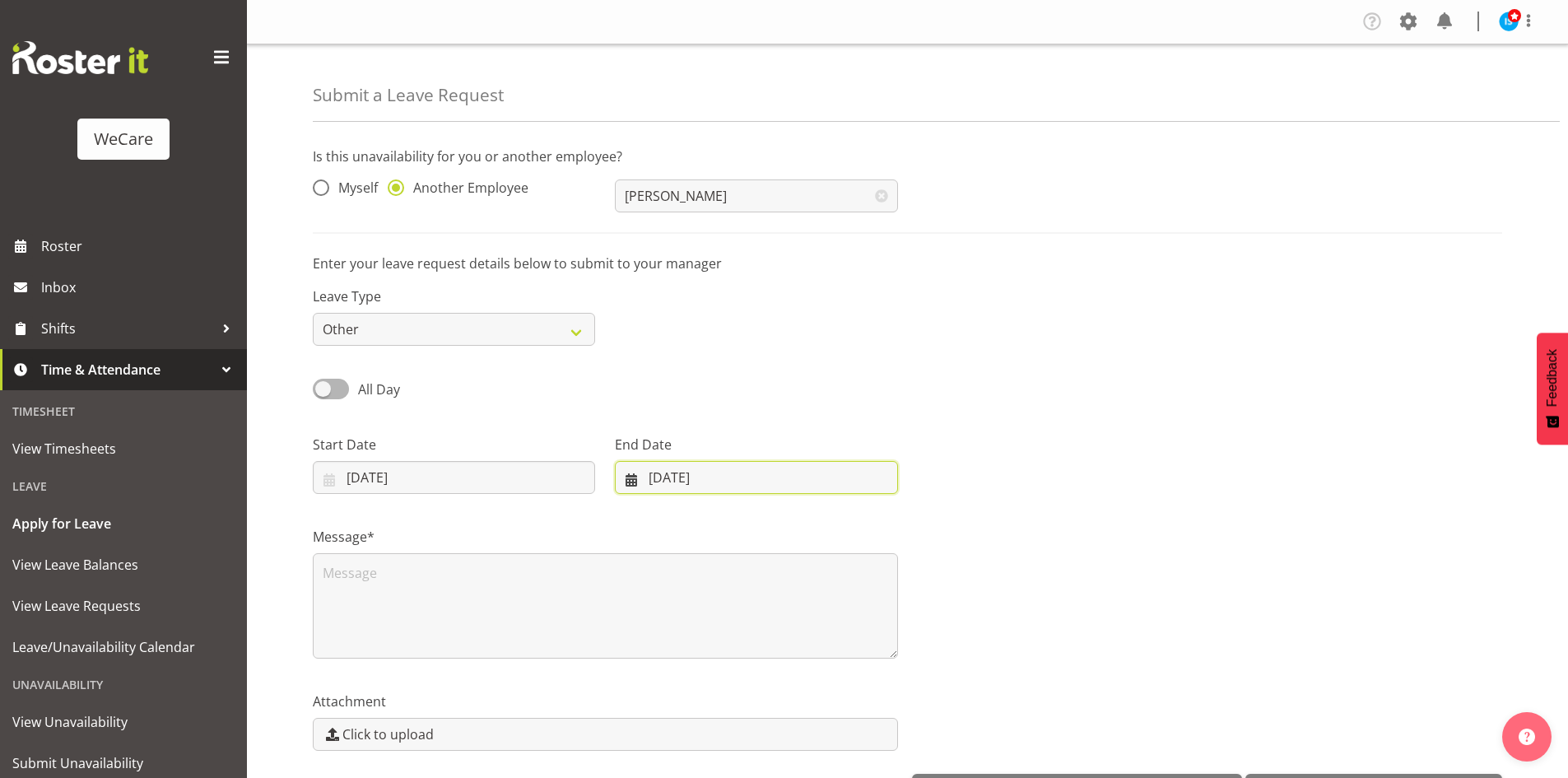
click at [703, 467] on input "30/09/2025" at bounding box center [756, 477] width 283 height 32
click at [836, 531] on span at bounding box center [845, 525] width 19 height 19
select select "9"
click at [779, 703] on span "23" at bounding box center [780, 704] width 13 height 16
type input "23/10/2025"
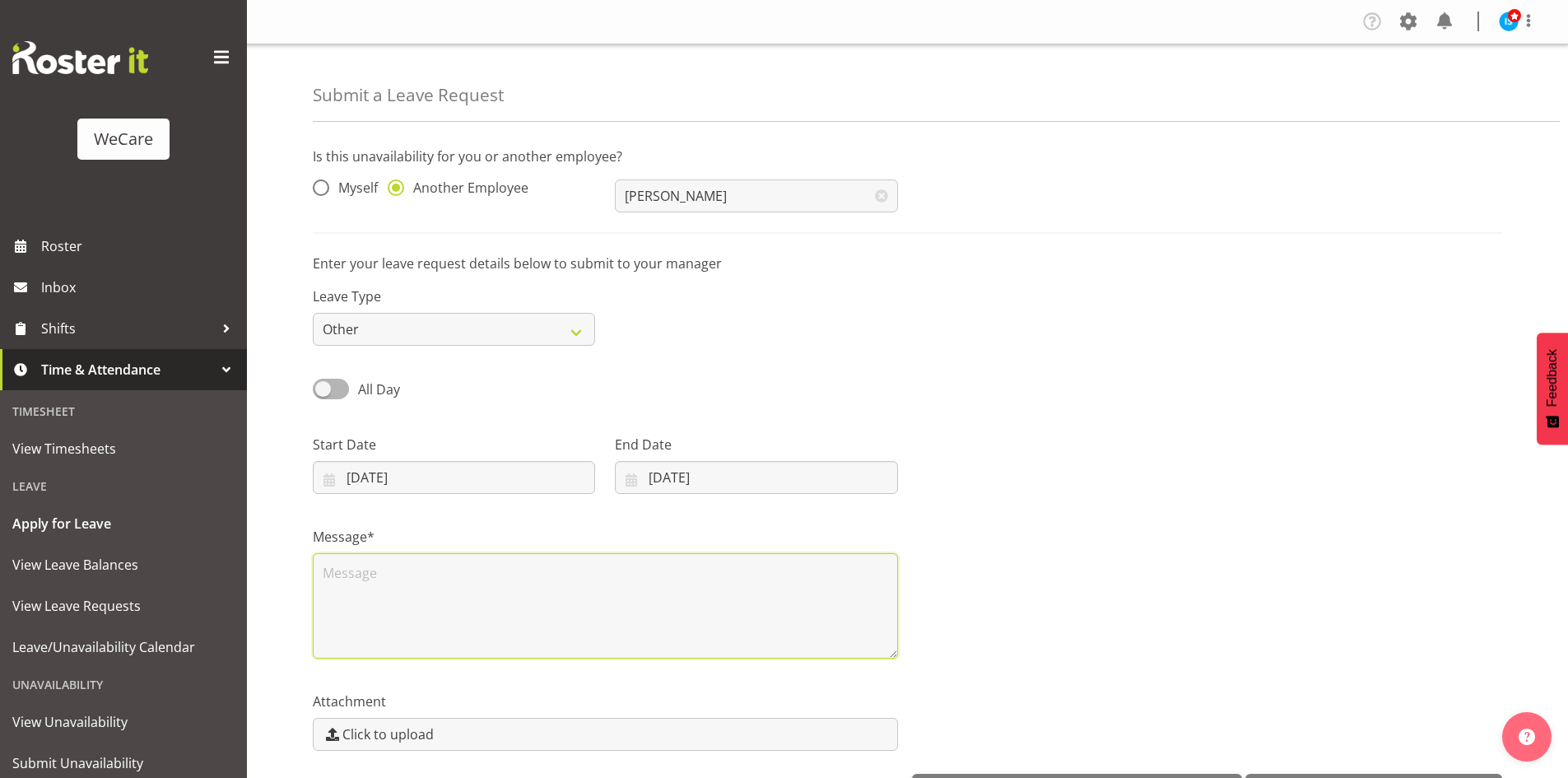
click at [365, 619] on textarea at bounding box center [605, 606] width 586 height 105
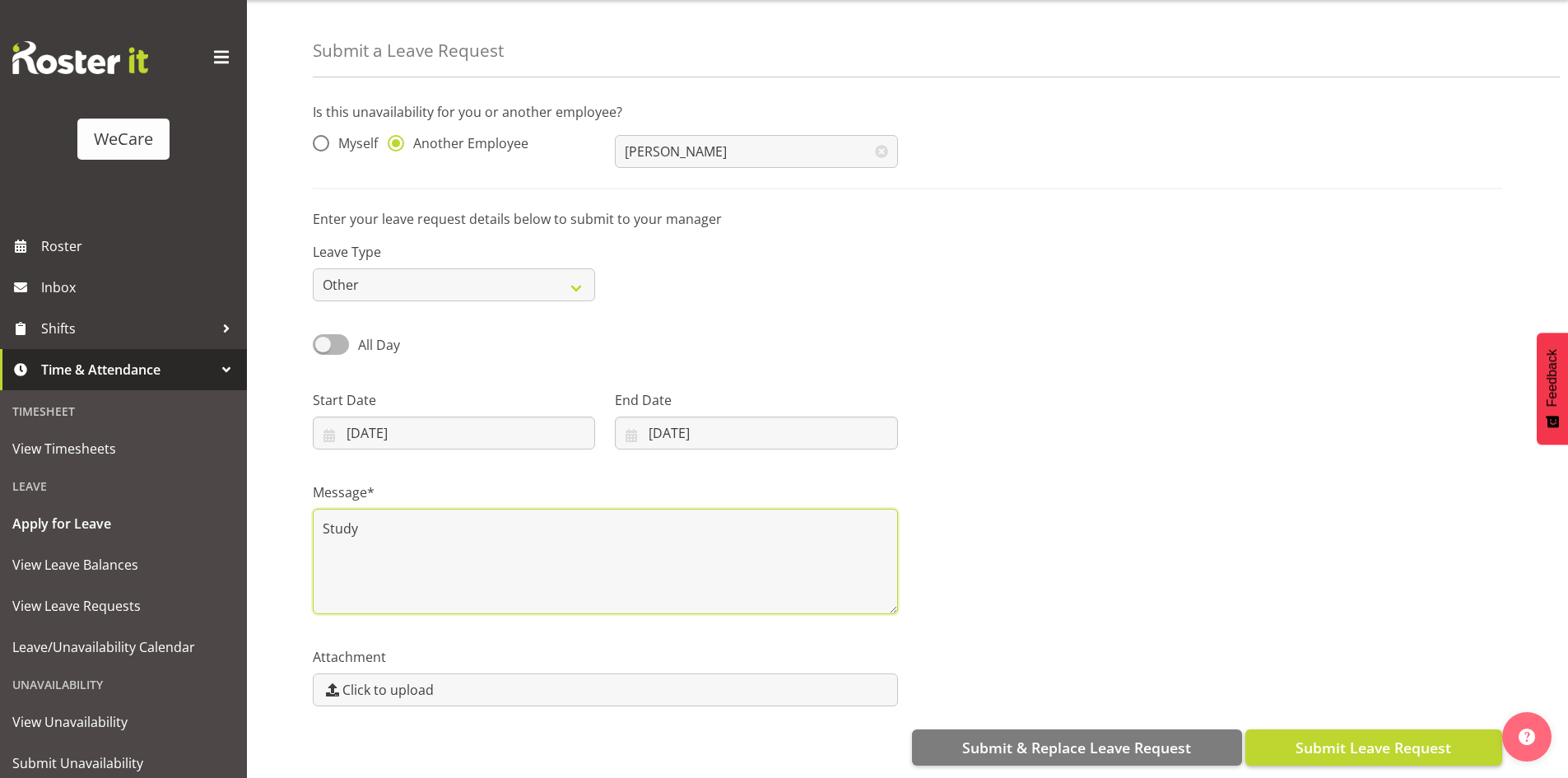
scroll to position [57, 0]
type textarea "Study"
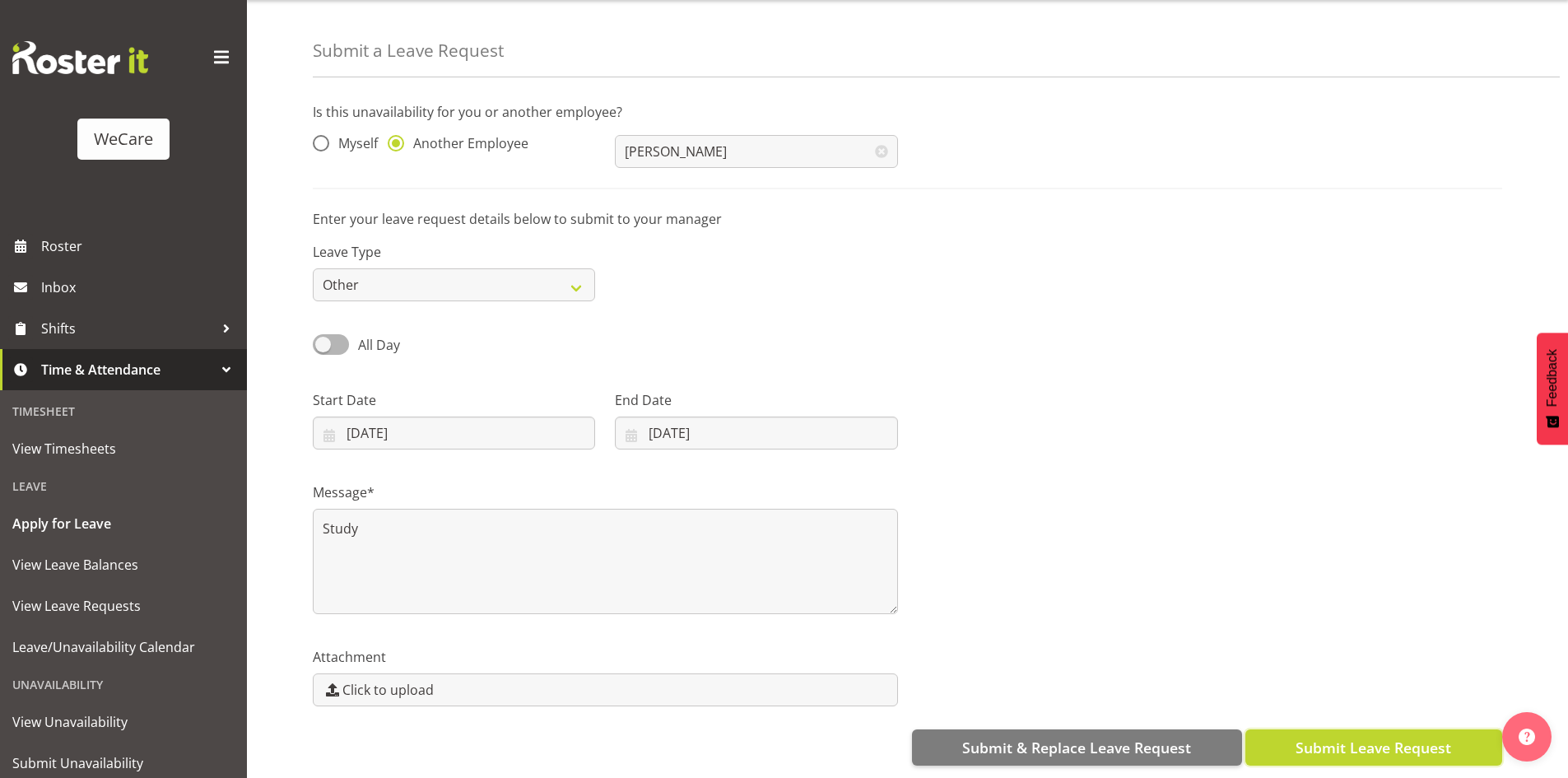
click at [1338, 750] on button "Submit Leave Request" at bounding box center [1373, 747] width 256 height 36
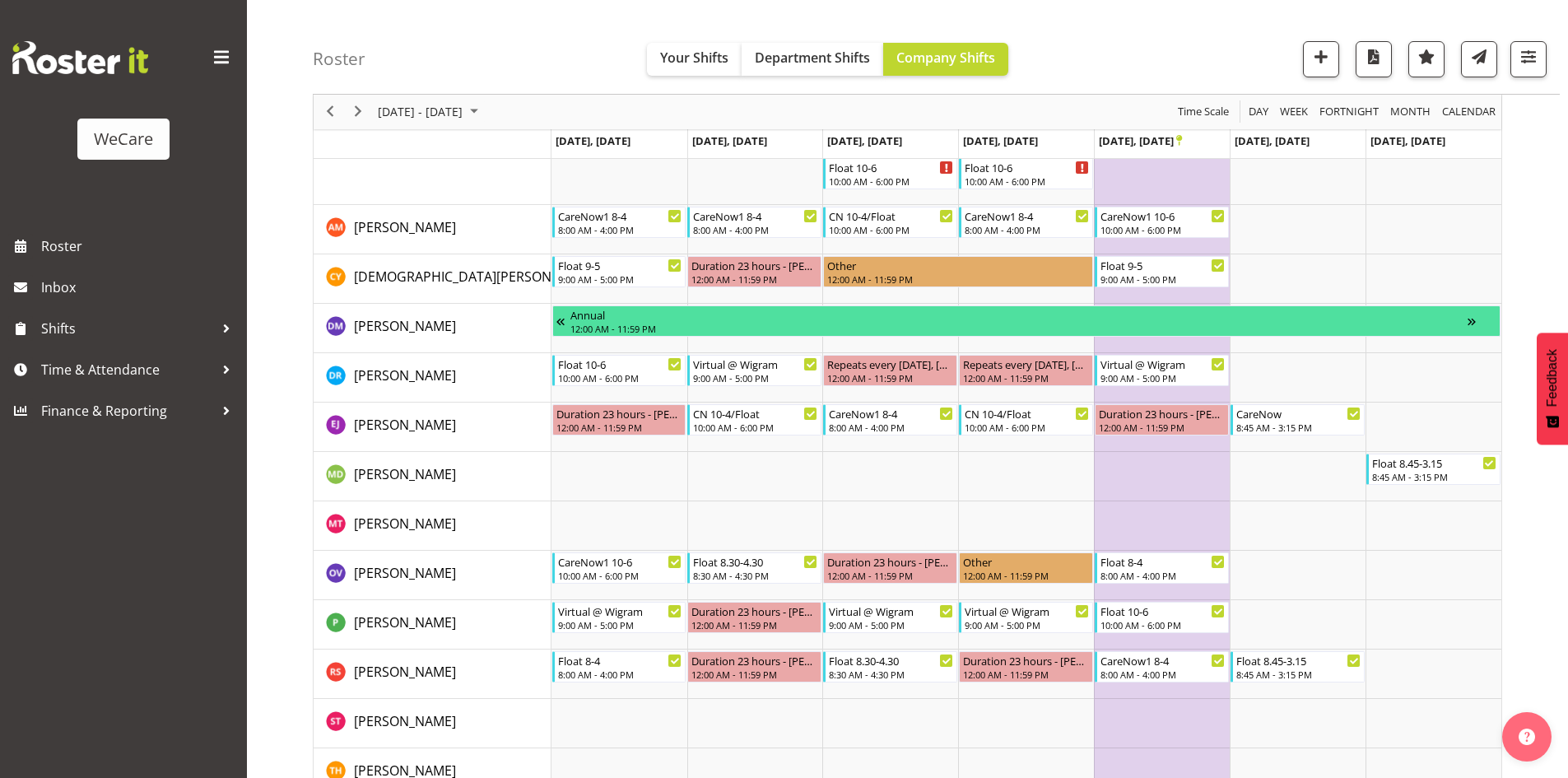
scroll to position [2179, 0]
